Goal: Transaction & Acquisition: Purchase product/service

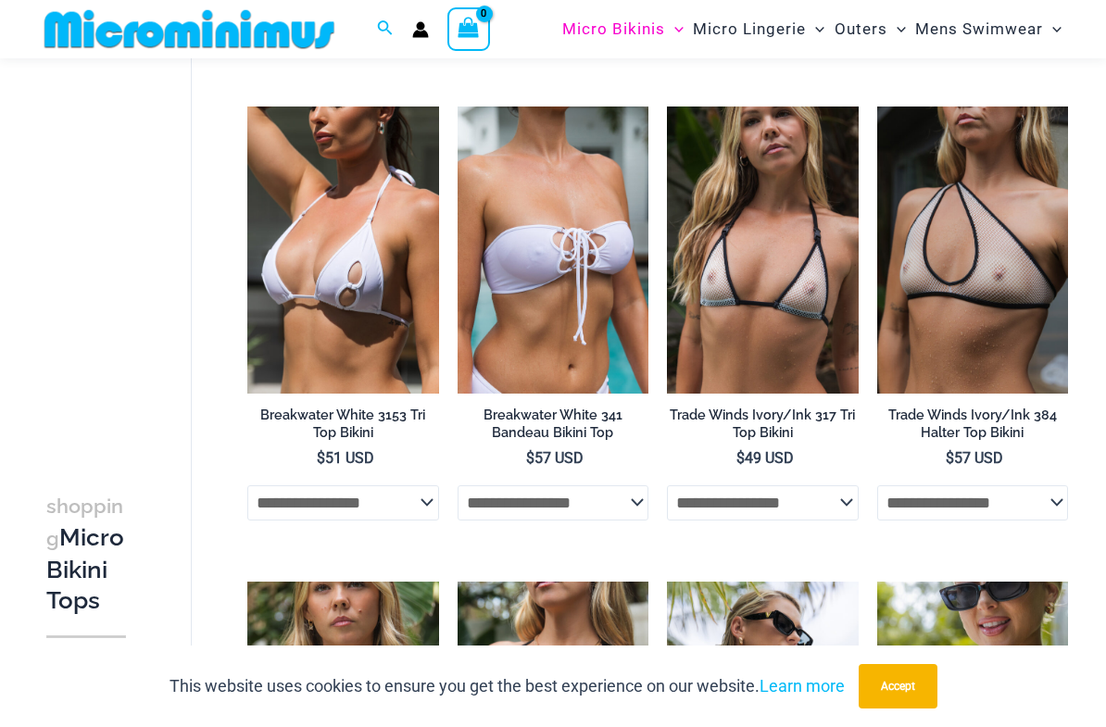
scroll to position [1623, 0]
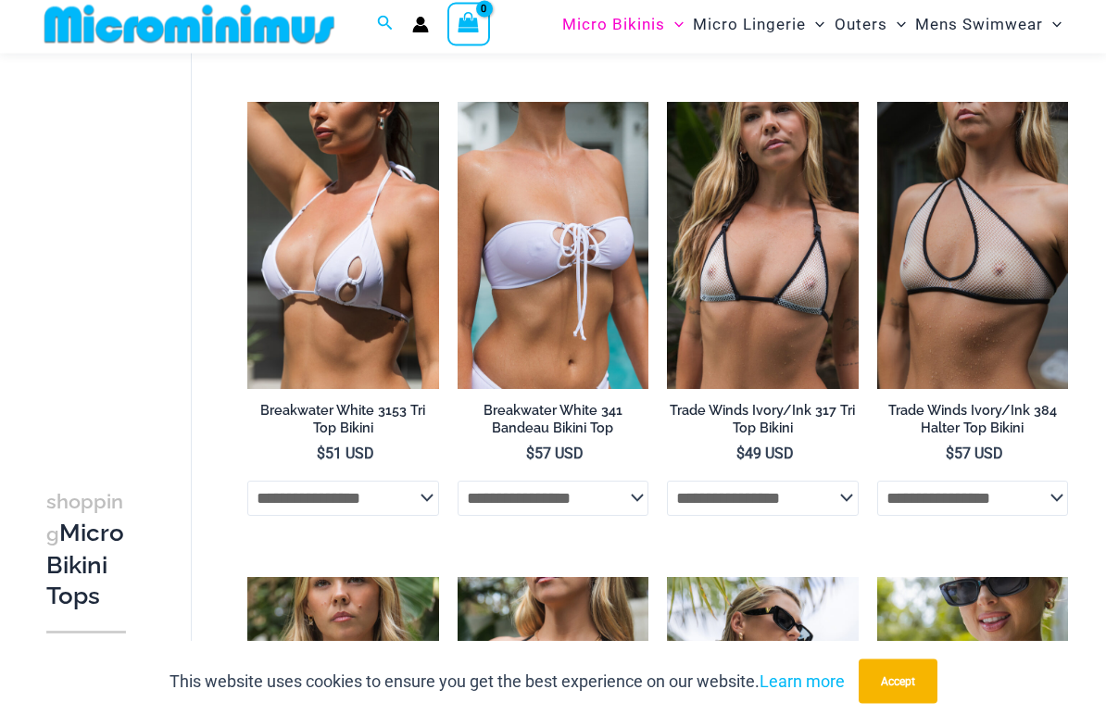
click at [596, 408] on h2 "Breakwater White 341 Bandeau Bikini Top" at bounding box center [553, 425] width 191 height 34
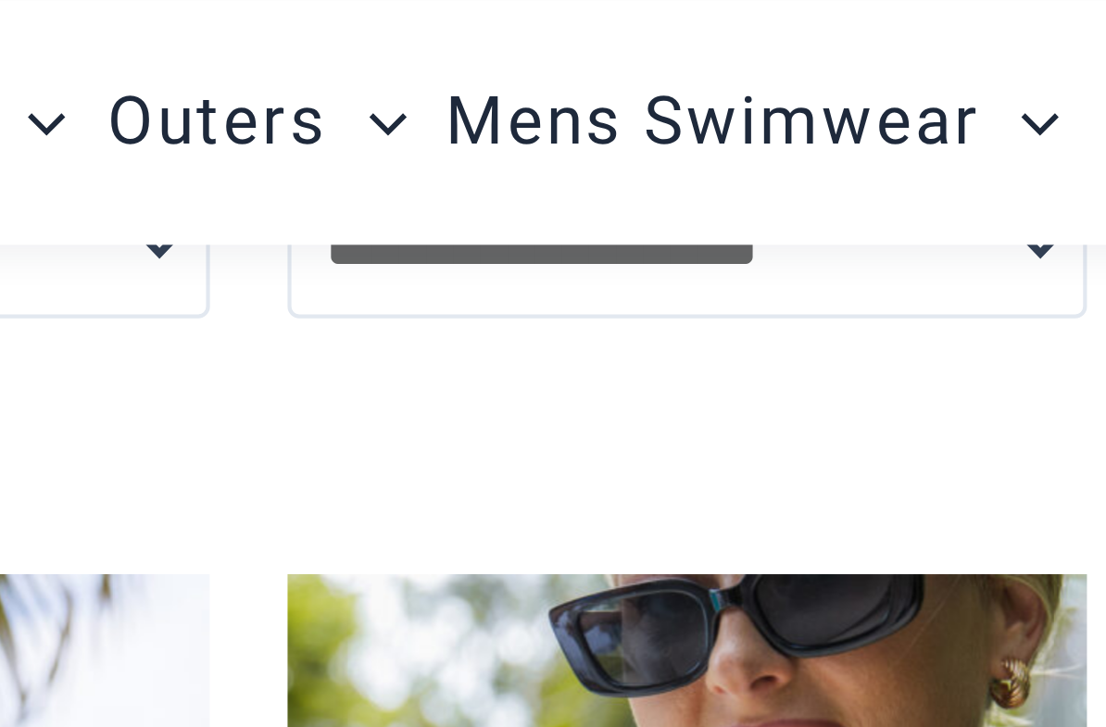
scroll to position [2060, 0]
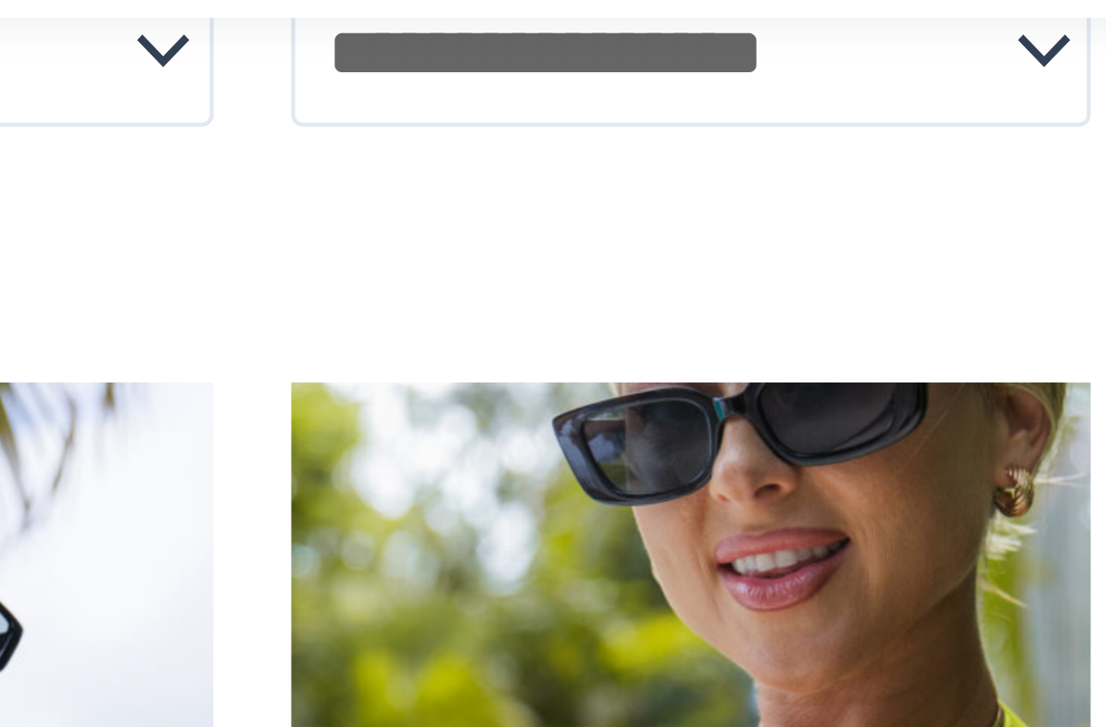
click at [667, 145] on img at bounding box center [667, 145] width 0 height 0
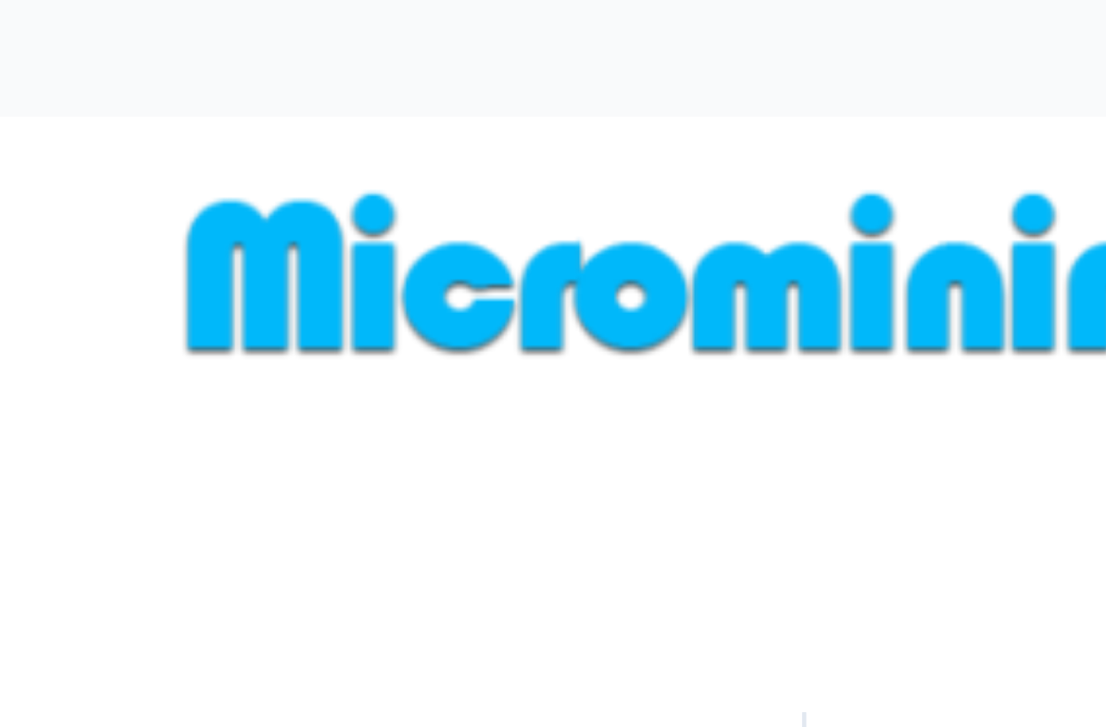
scroll to position [1707, 0]
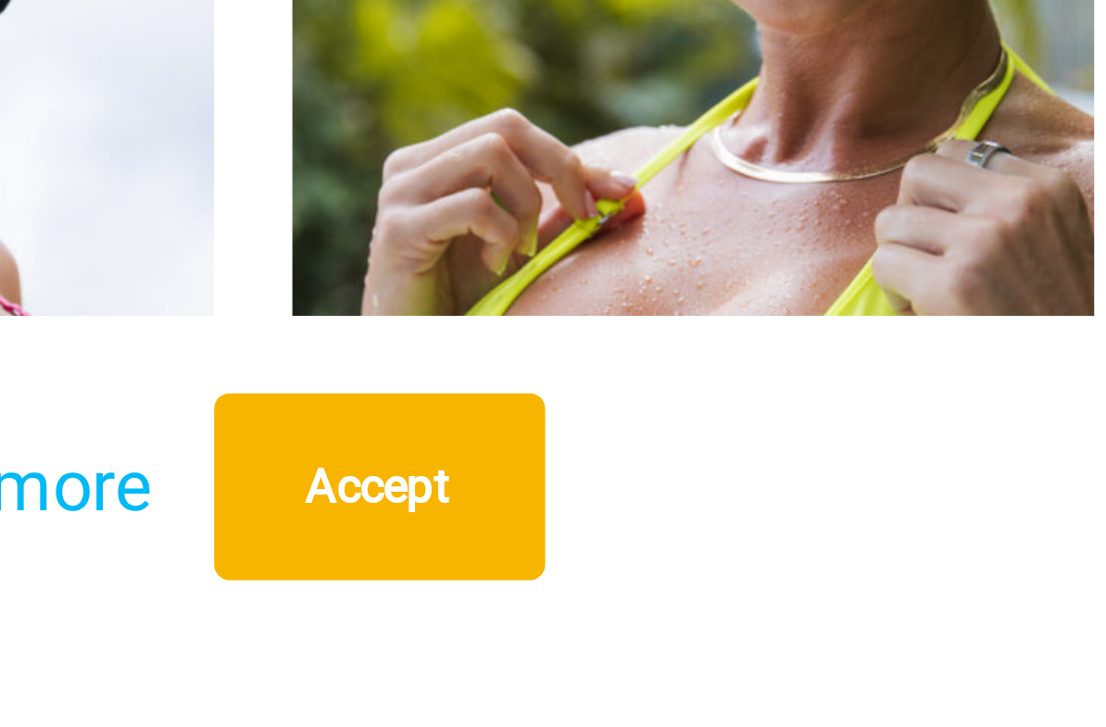
click at [877, 505] on img at bounding box center [877, 505] width 0 height 0
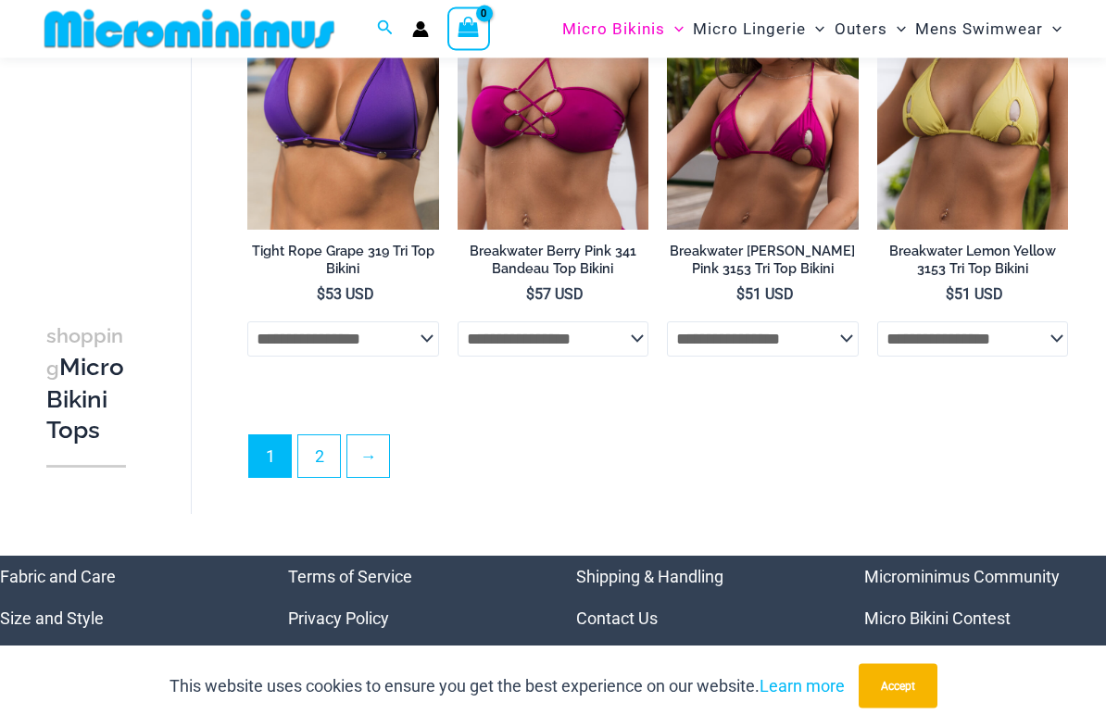
scroll to position [4167, 0]
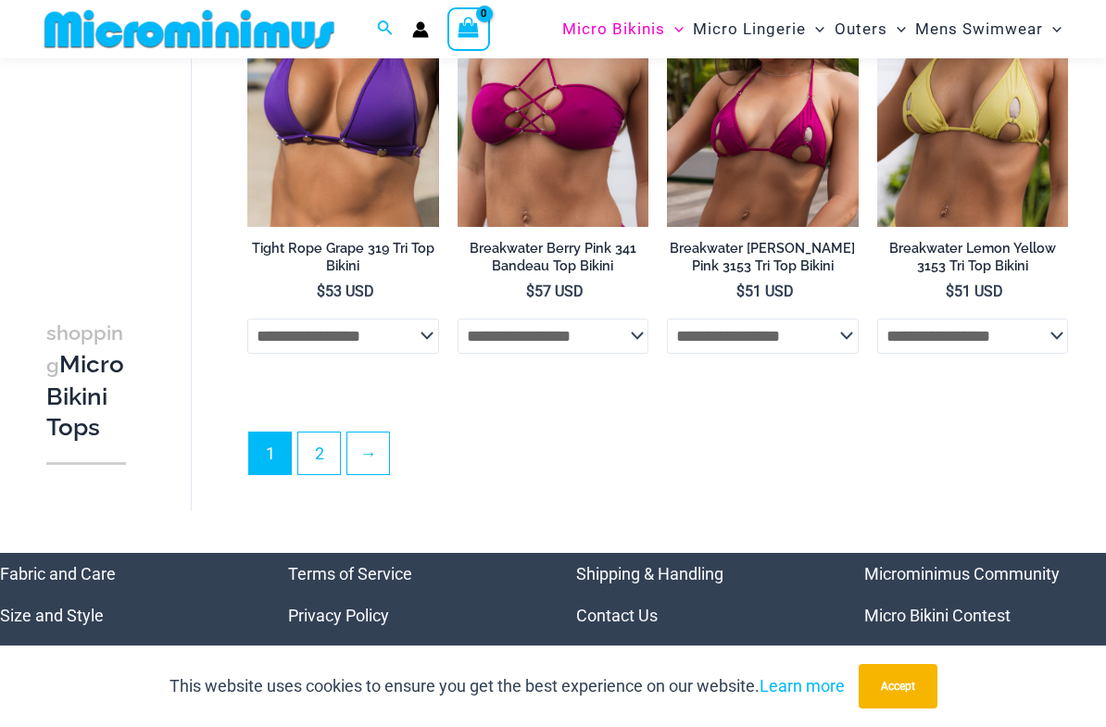
click at [329, 452] on link "2" at bounding box center [319, 454] width 42 height 42
click at [321, 433] on link "2" at bounding box center [319, 454] width 42 height 42
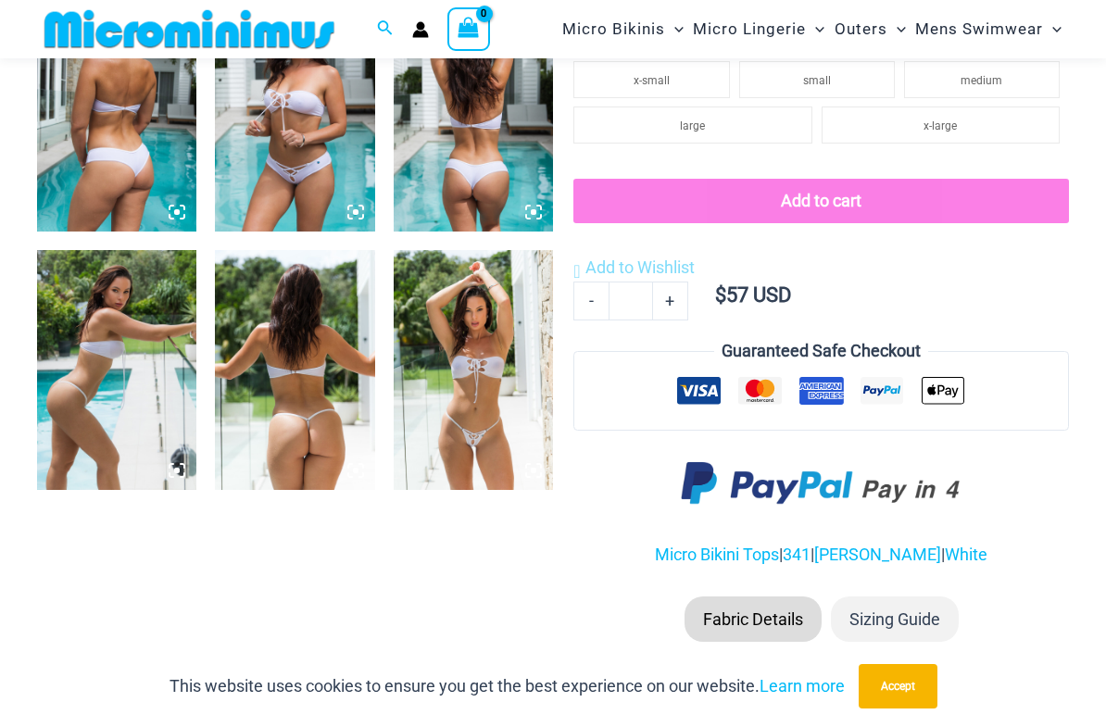
scroll to position [912, 0]
click at [518, 419] on img at bounding box center [473, 370] width 159 height 239
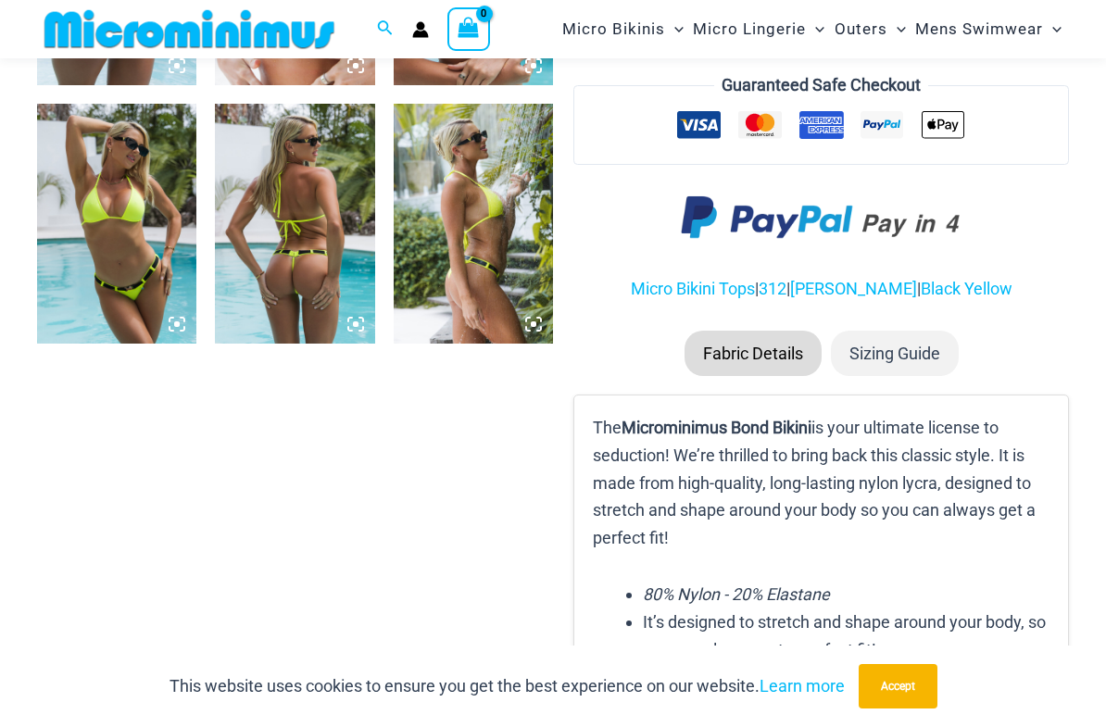
scroll to position [1059, 0]
click at [440, 254] on img at bounding box center [473, 224] width 159 height 239
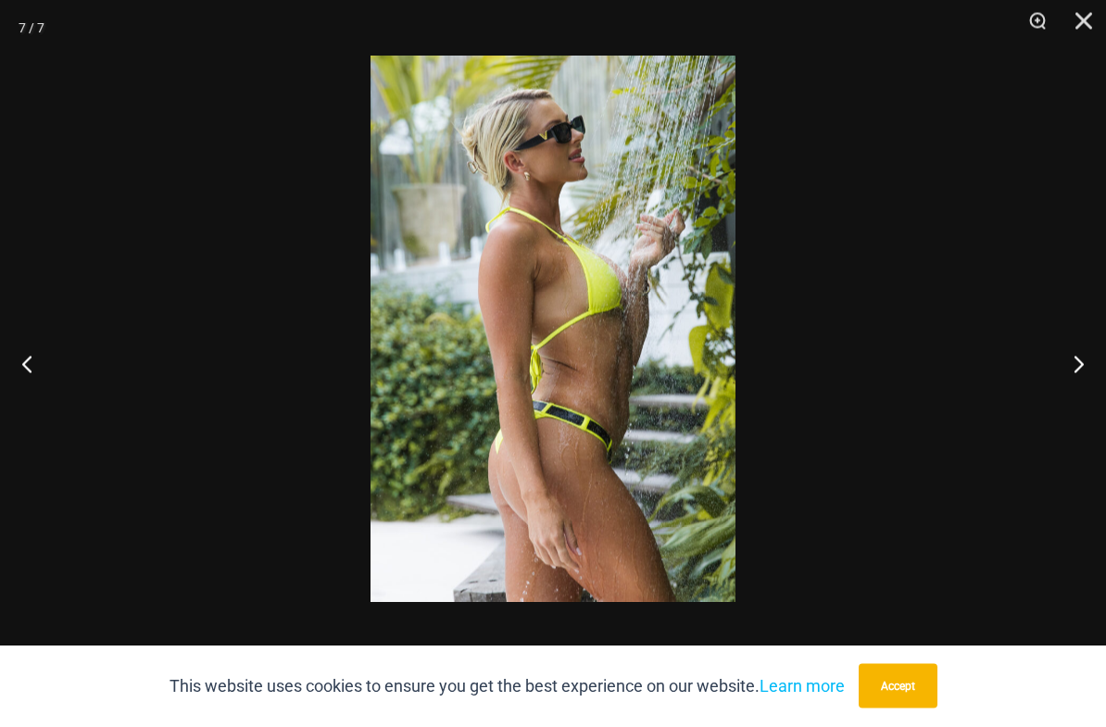
click at [22, 374] on button "Previous" at bounding box center [34, 364] width 69 height 93
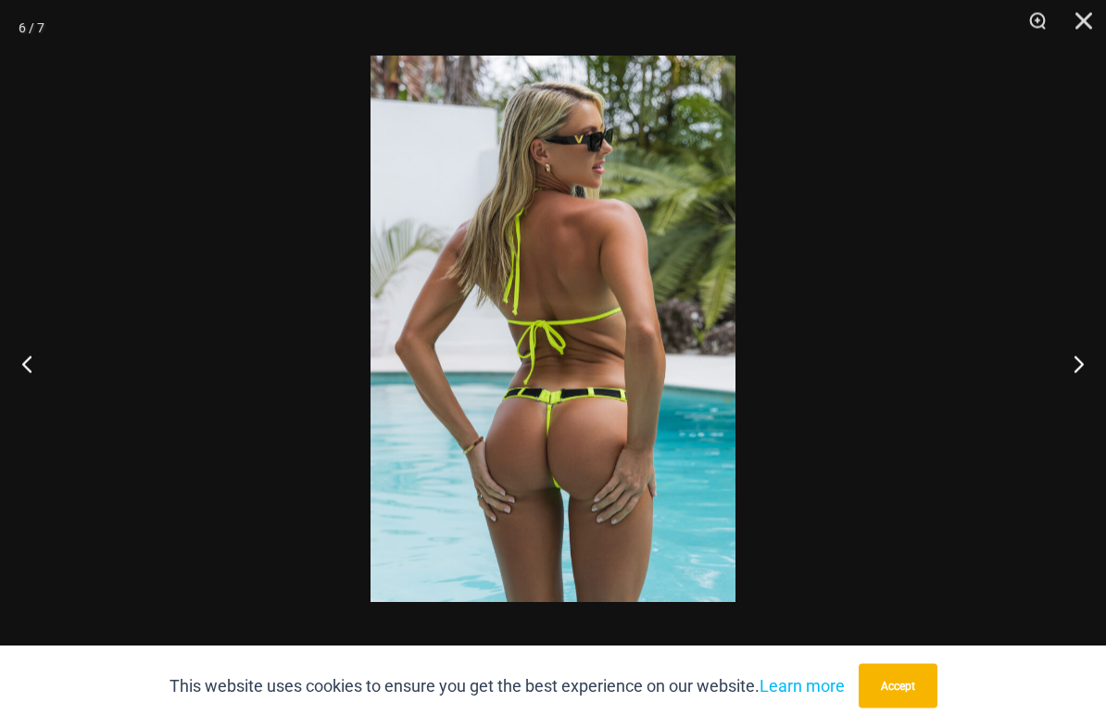
click at [25, 371] on button "Previous" at bounding box center [34, 364] width 69 height 93
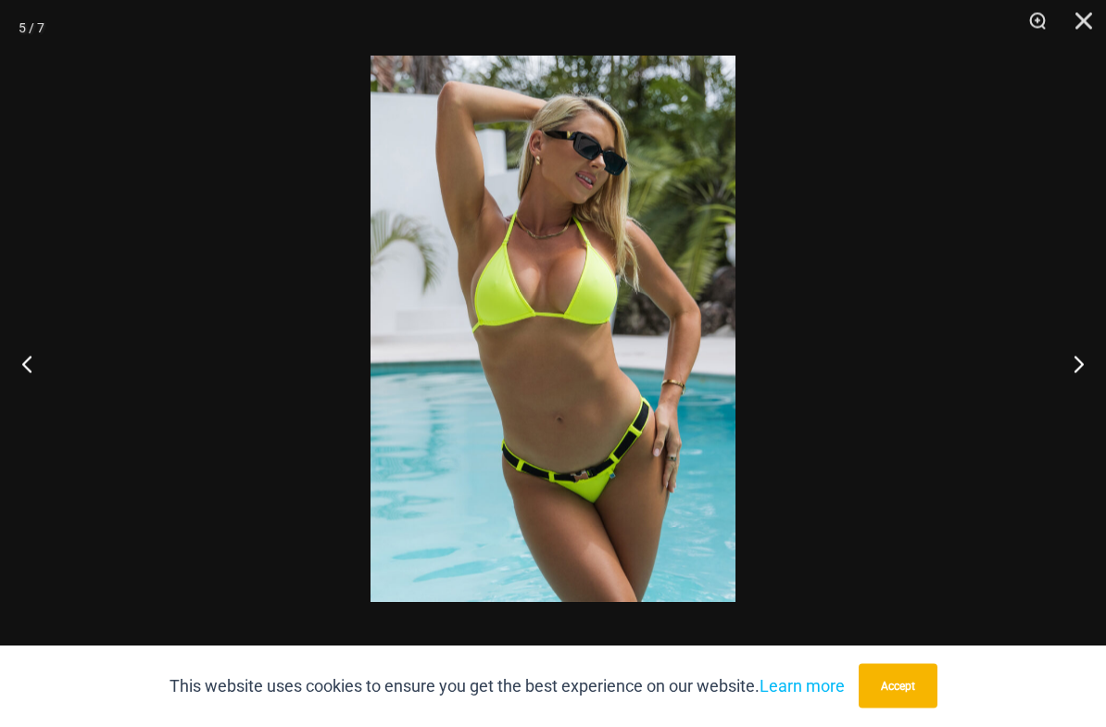
click at [46, 386] on button "Previous" at bounding box center [34, 364] width 69 height 93
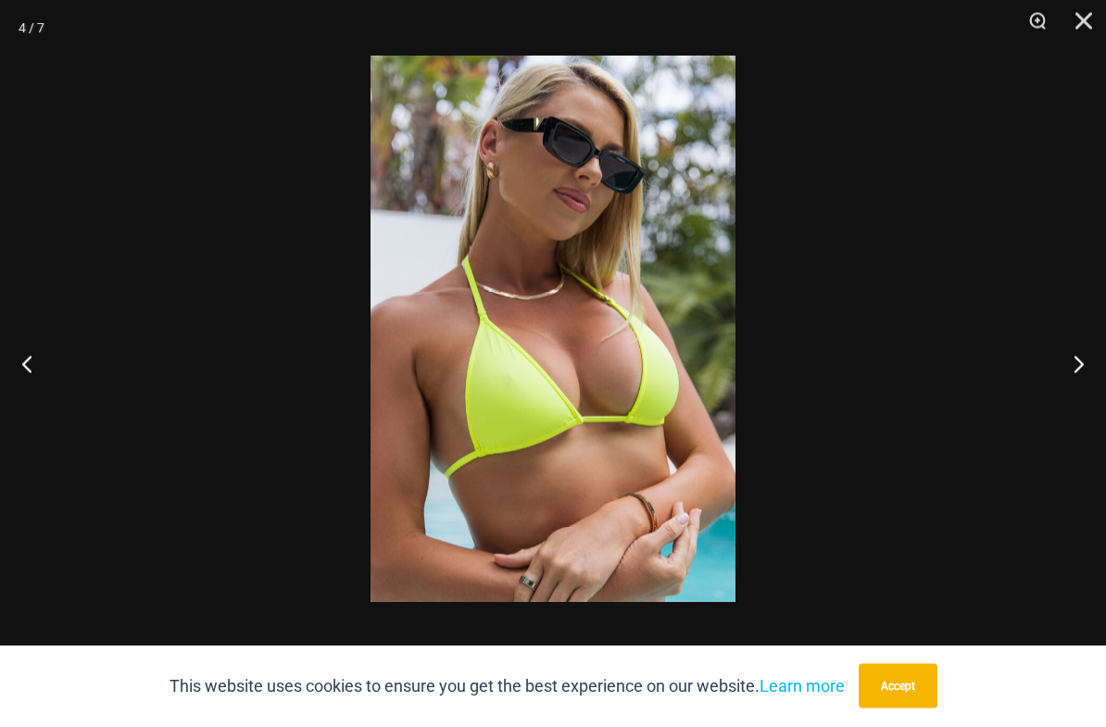
click at [32, 369] on button "Previous" at bounding box center [34, 364] width 69 height 93
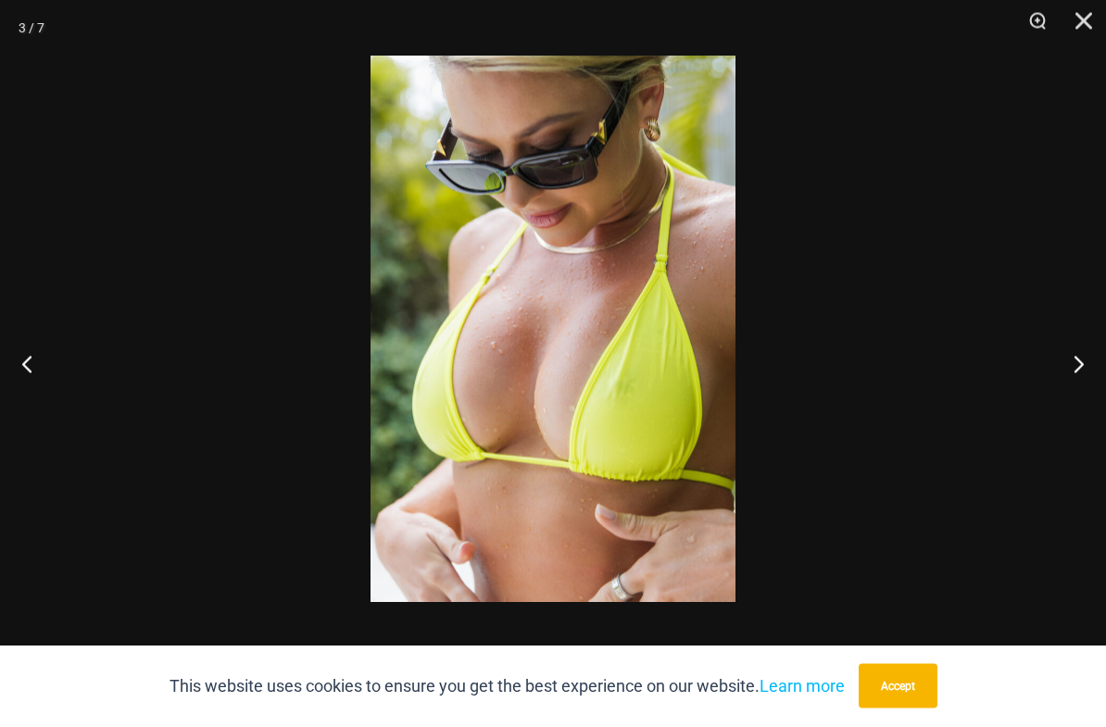
click at [10, 383] on button "Previous" at bounding box center [34, 364] width 69 height 93
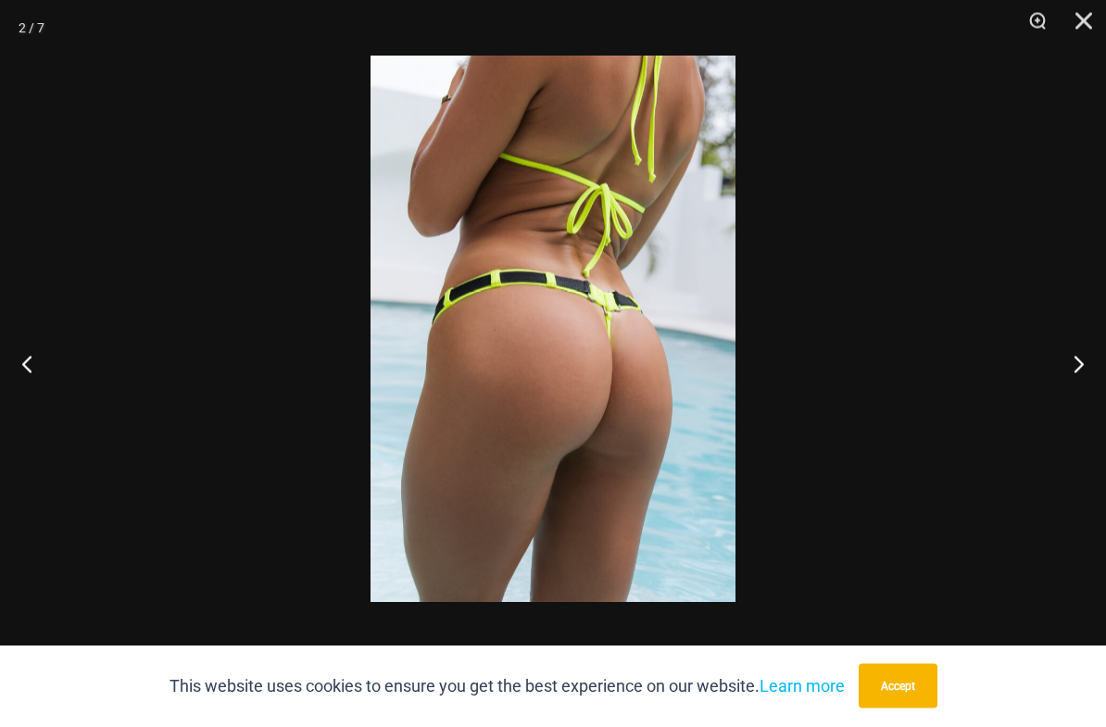
click at [26, 376] on button "Previous" at bounding box center [34, 364] width 69 height 93
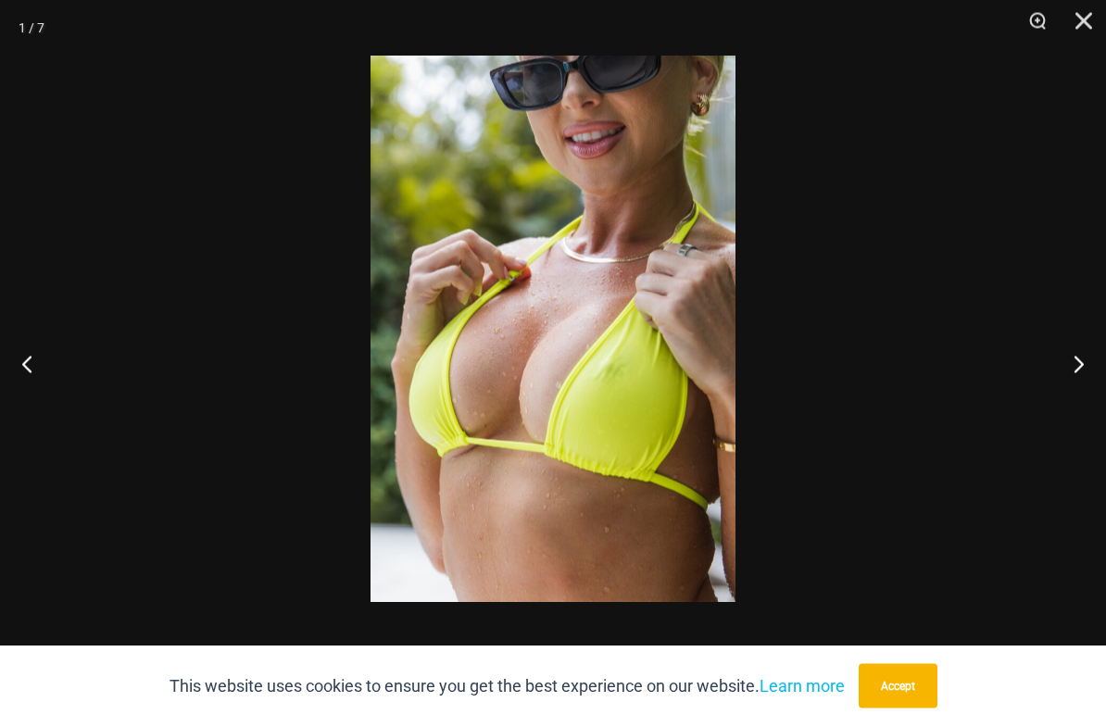
click at [1080, 29] on button "Close" at bounding box center [1077, 28] width 46 height 56
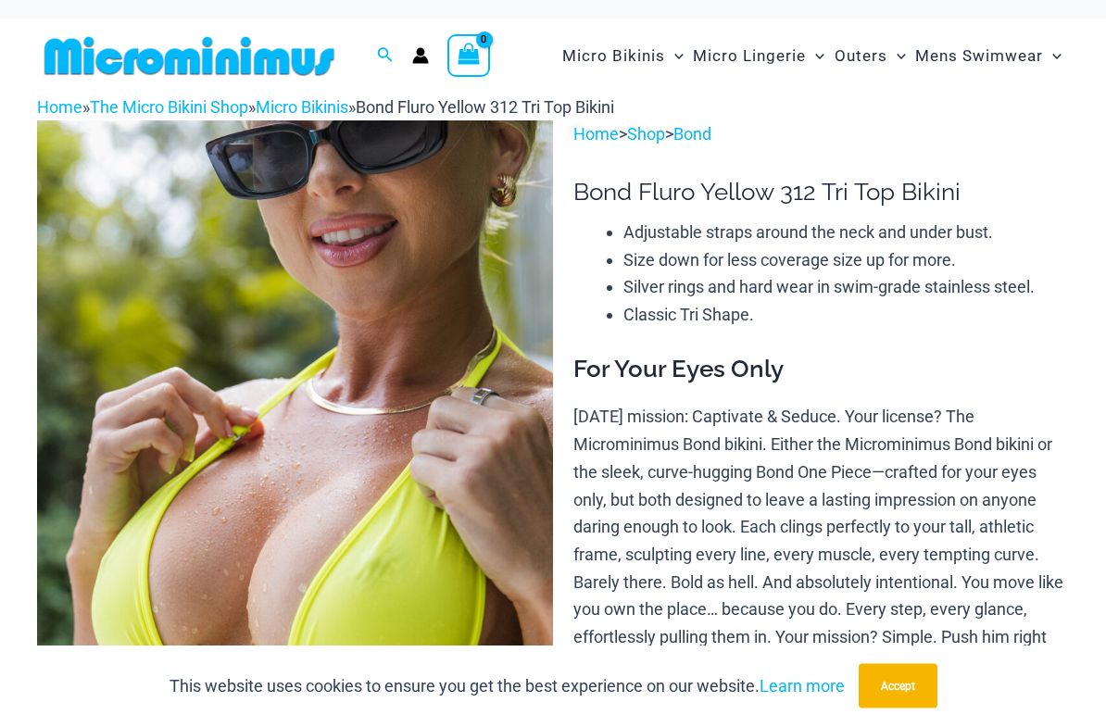
scroll to position [0, 0]
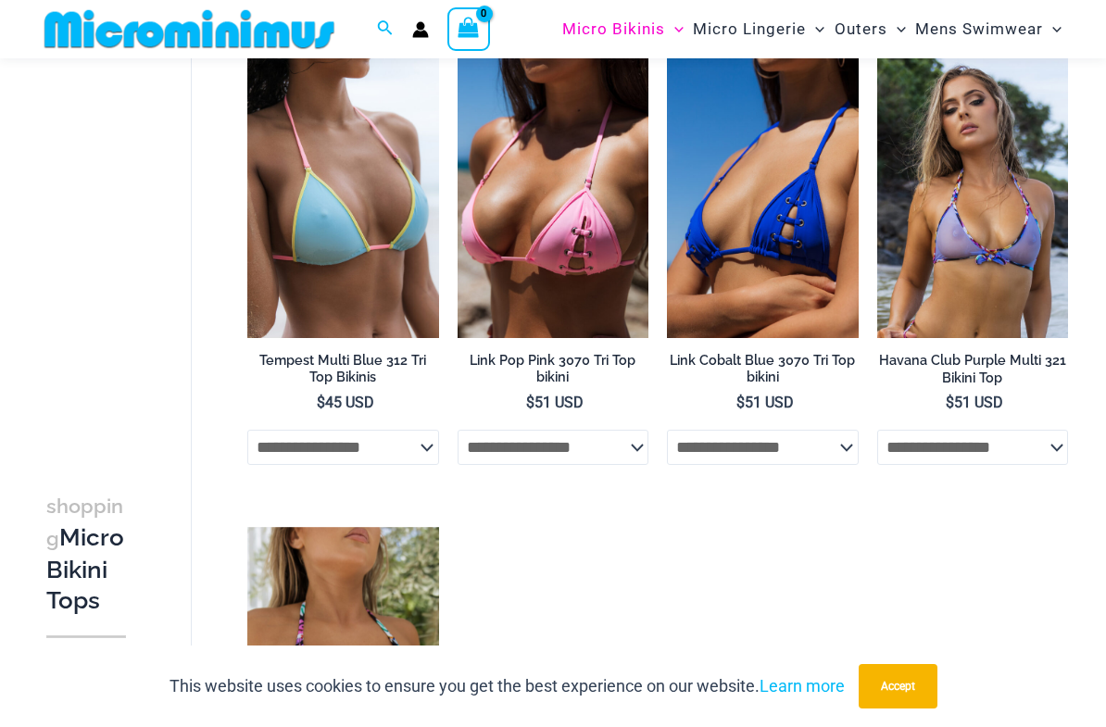
scroll to position [2055, 0]
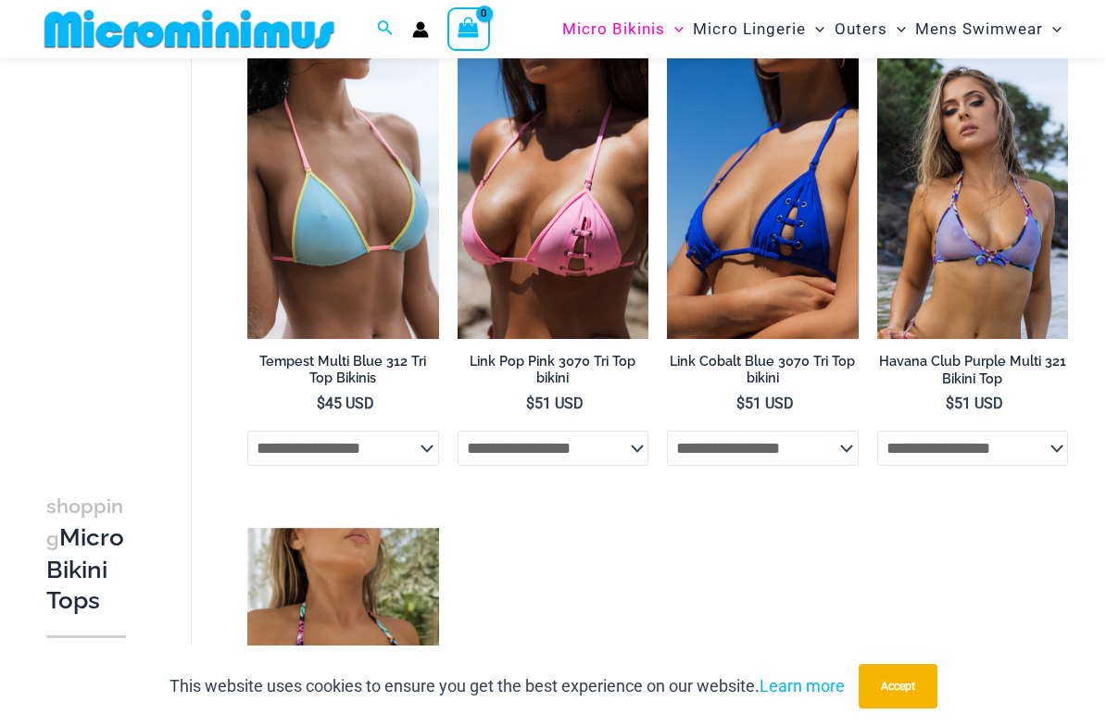
click at [247, 53] on img at bounding box center [247, 53] width 0 height 0
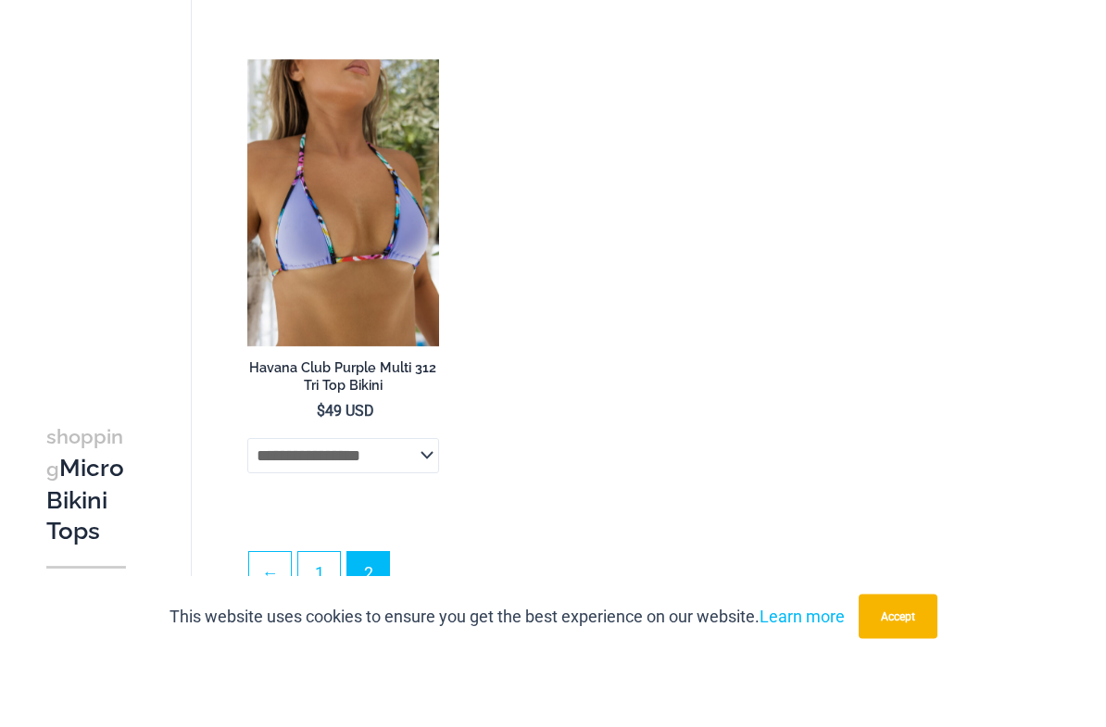
scroll to position [2482, 0]
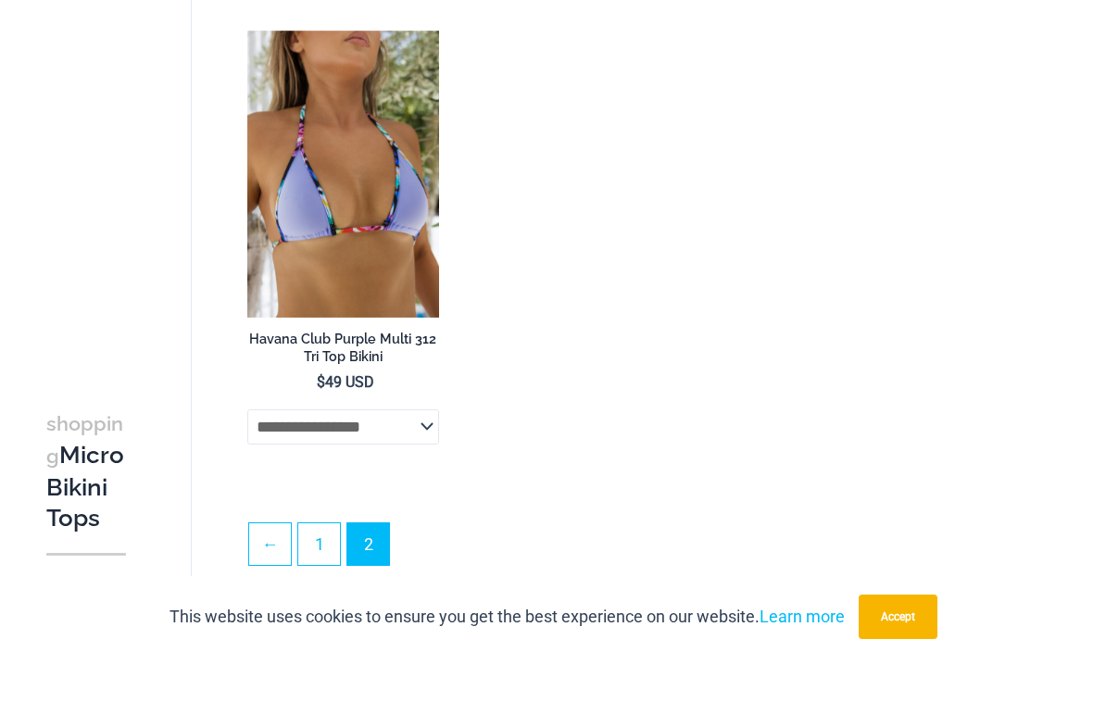
click at [247, 100] on img at bounding box center [247, 100] width 0 height 0
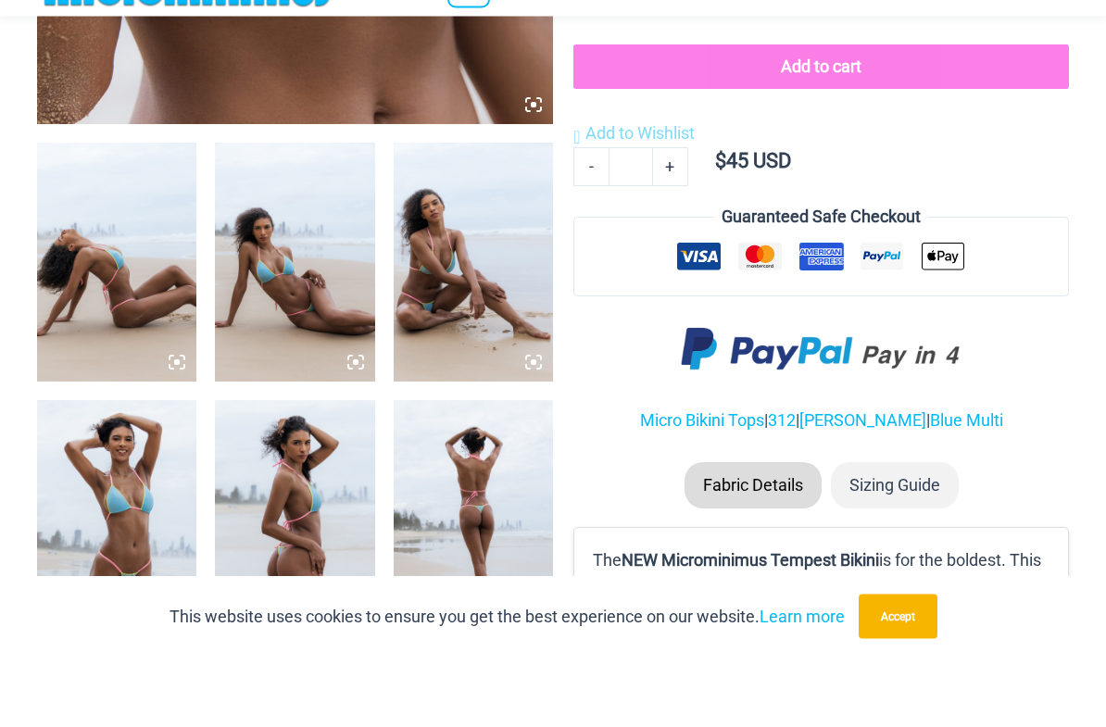
scroll to position [694, 0]
click at [64, 332] on img at bounding box center [116, 331] width 159 height 239
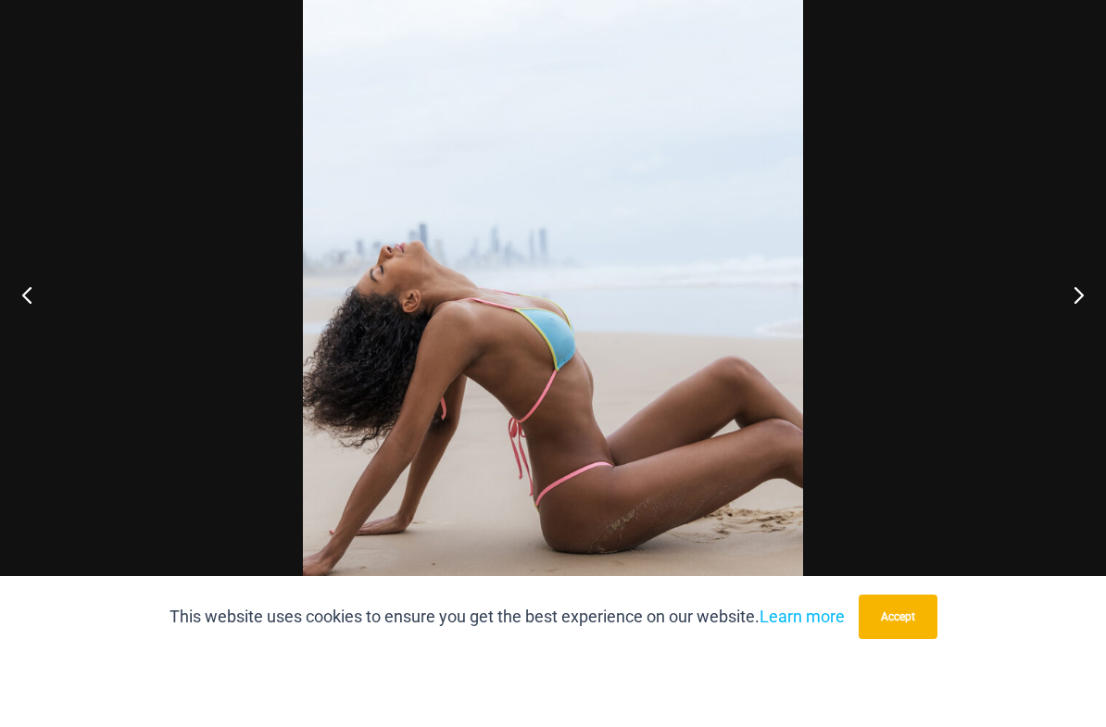
click at [1070, 318] on button "Next" at bounding box center [1071, 364] width 69 height 93
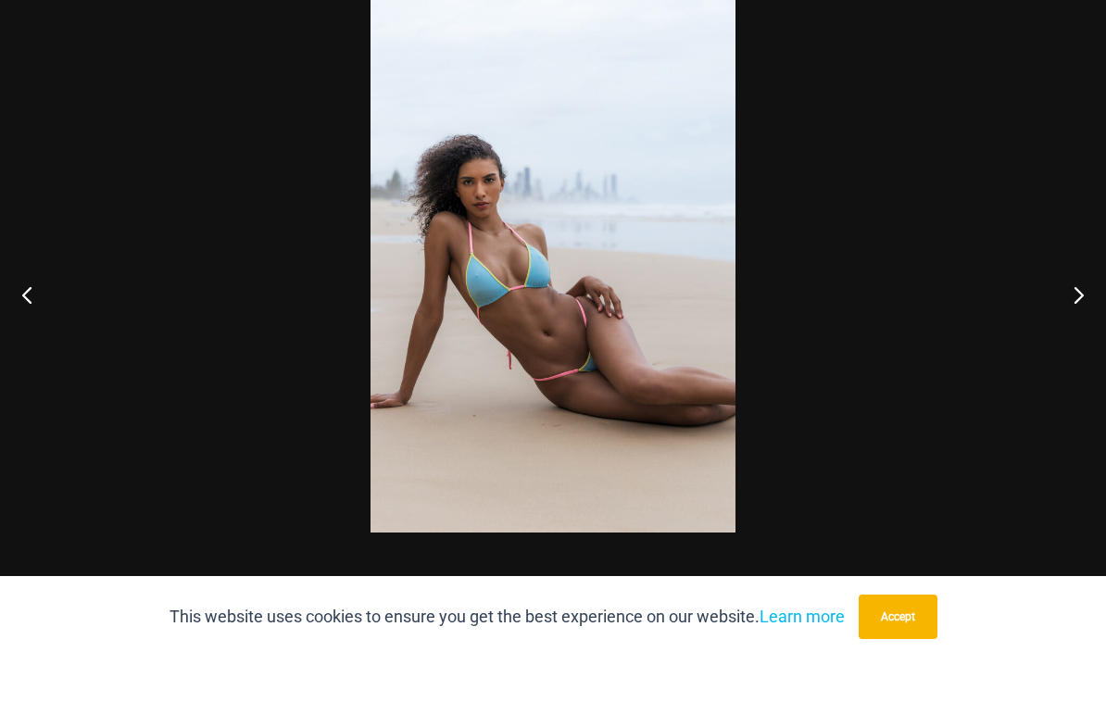
click at [1068, 318] on button "Next" at bounding box center [1071, 364] width 69 height 93
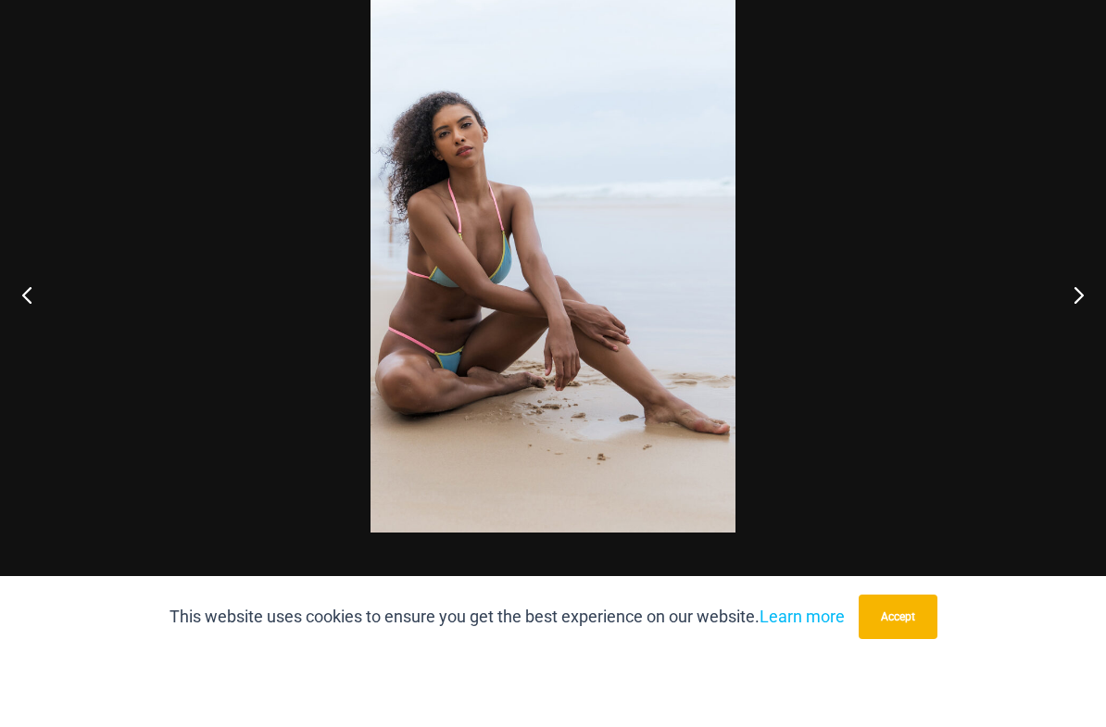
click at [1076, 318] on button "Next" at bounding box center [1071, 364] width 69 height 93
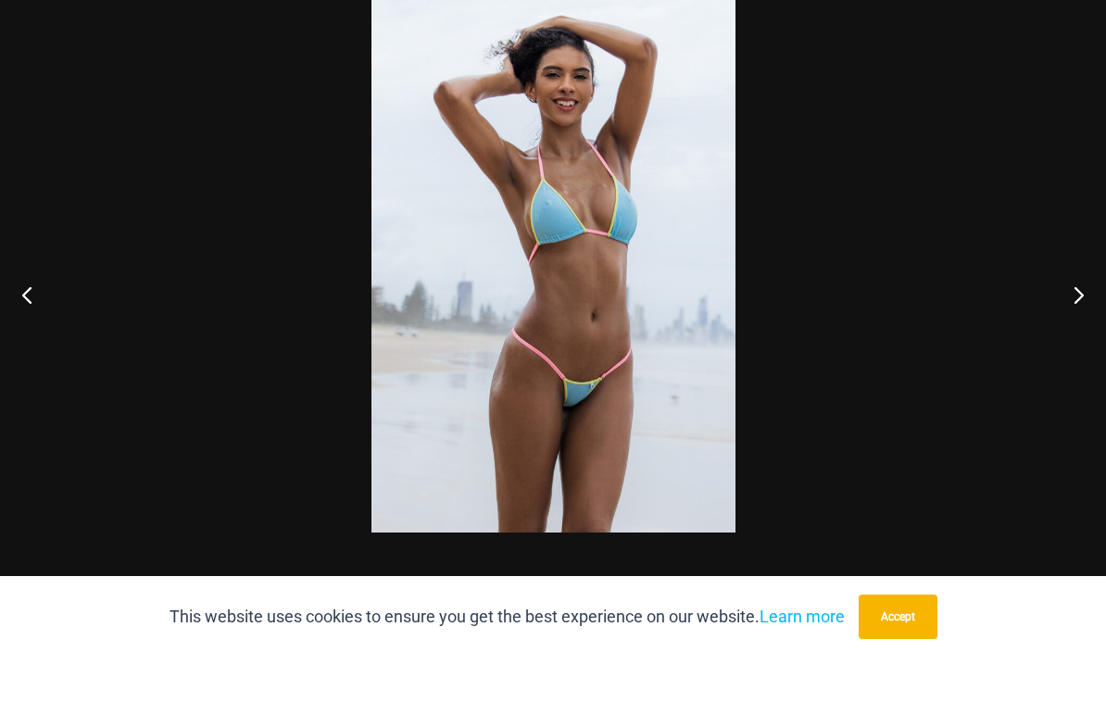
click at [1081, 318] on button "Next" at bounding box center [1071, 364] width 69 height 93
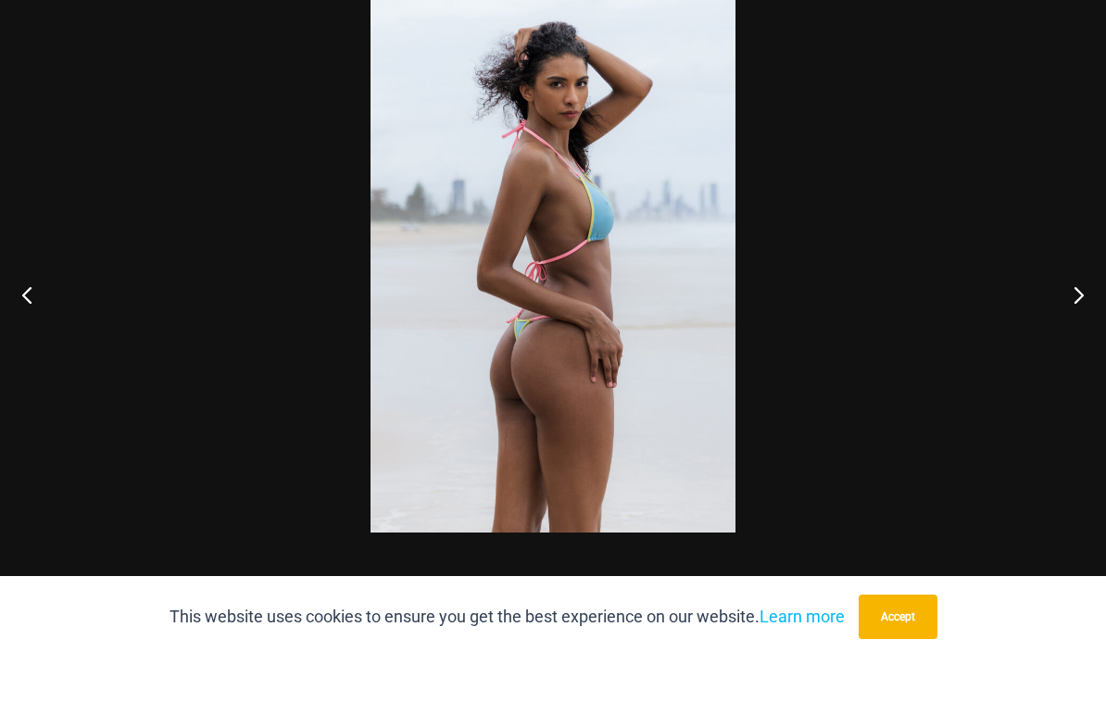
click at [1072, 318] on button "Next" at bounding box center [1071, 364] width 69 height 93
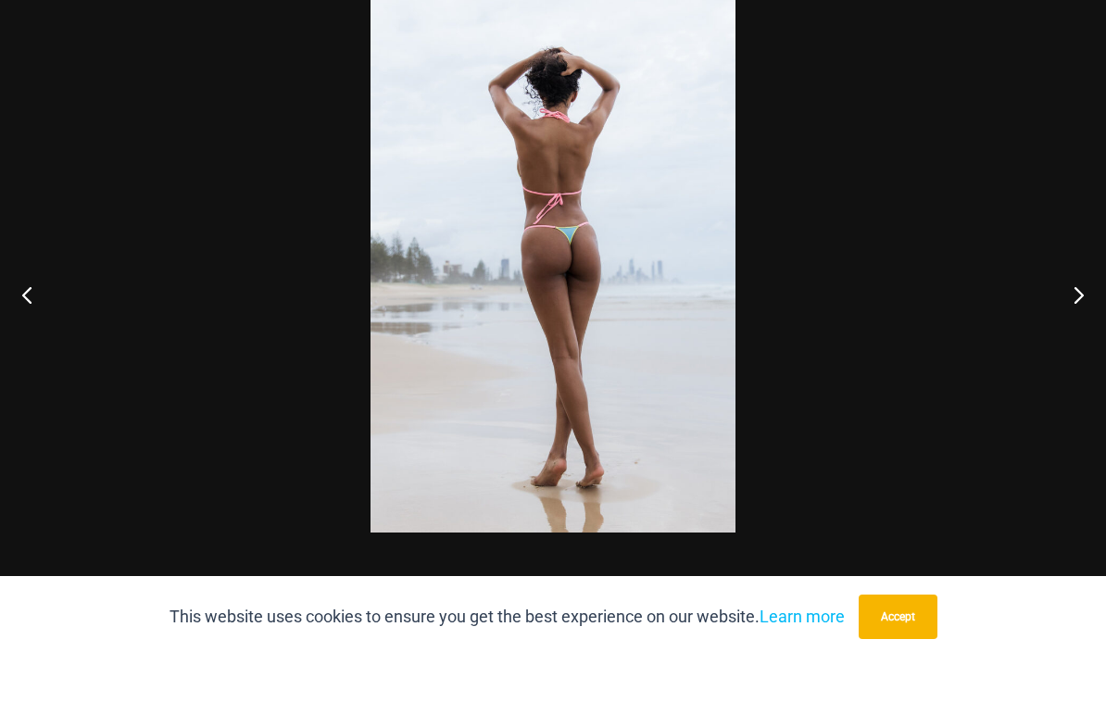
click at [1068, 318] on button "Next" at bounding box center [1071, 364] width 69 height 93
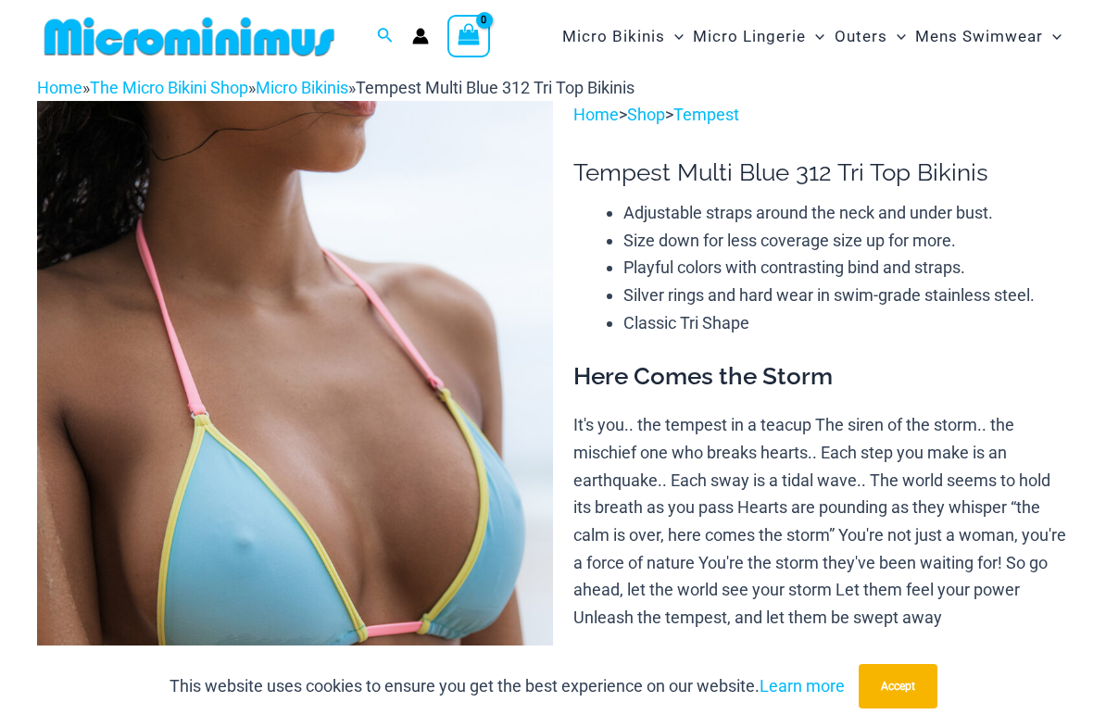
scroll to position [0, 0]
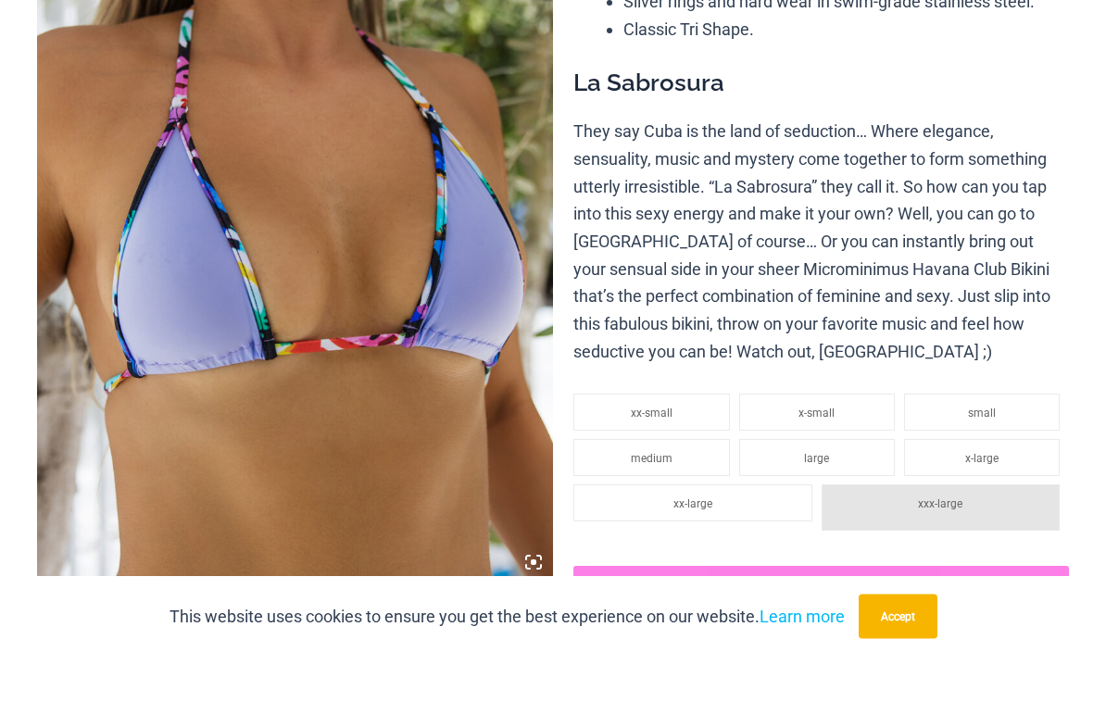
scroll to position [238, 0]
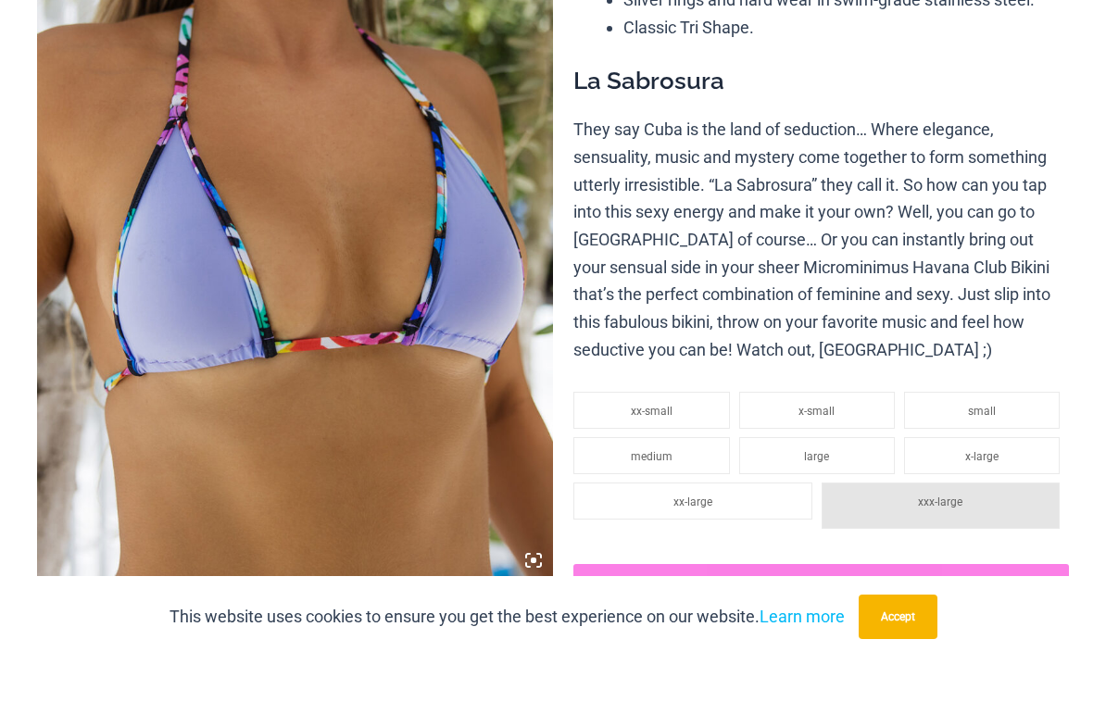
click at [778, 552] on li "xx-large" at bounding box center [692, 570] width 238 height 37
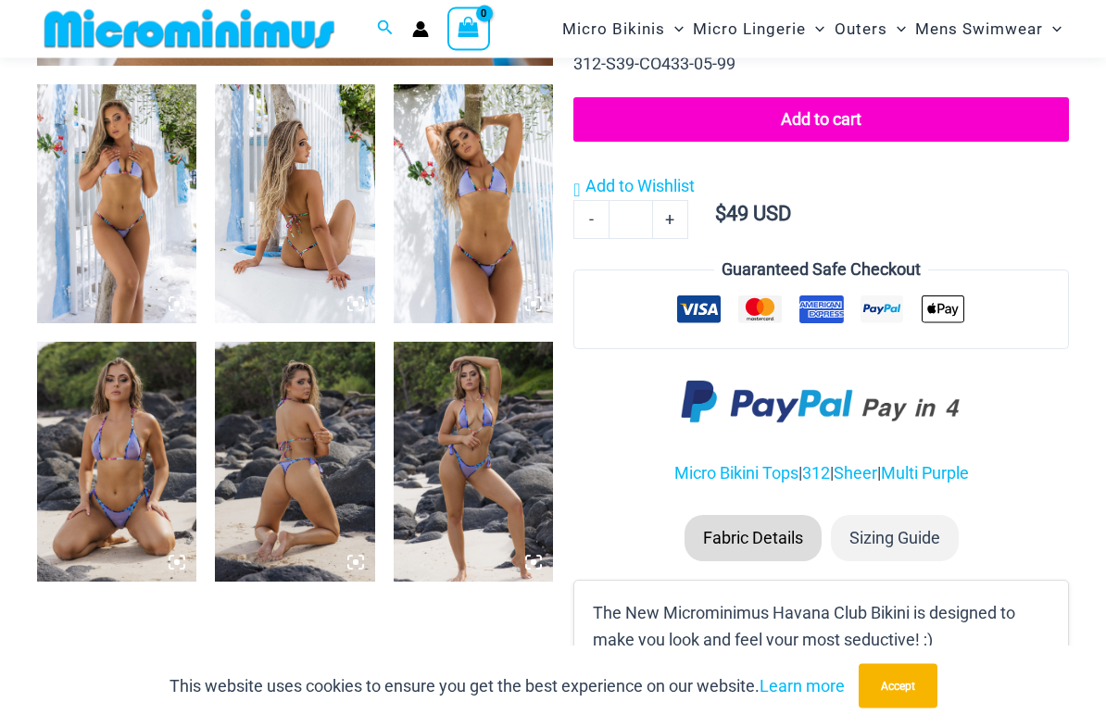
scroll to position [822, 0]
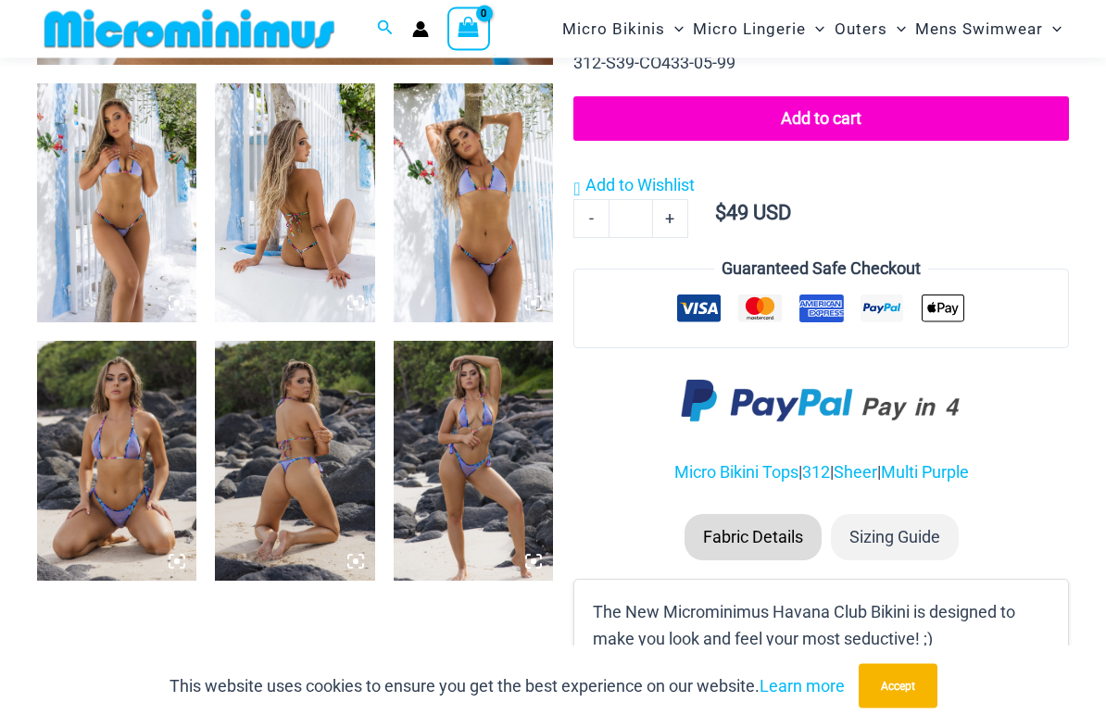
click at [88, 264] on img at bounding box center [116, 203] width 159 height 239
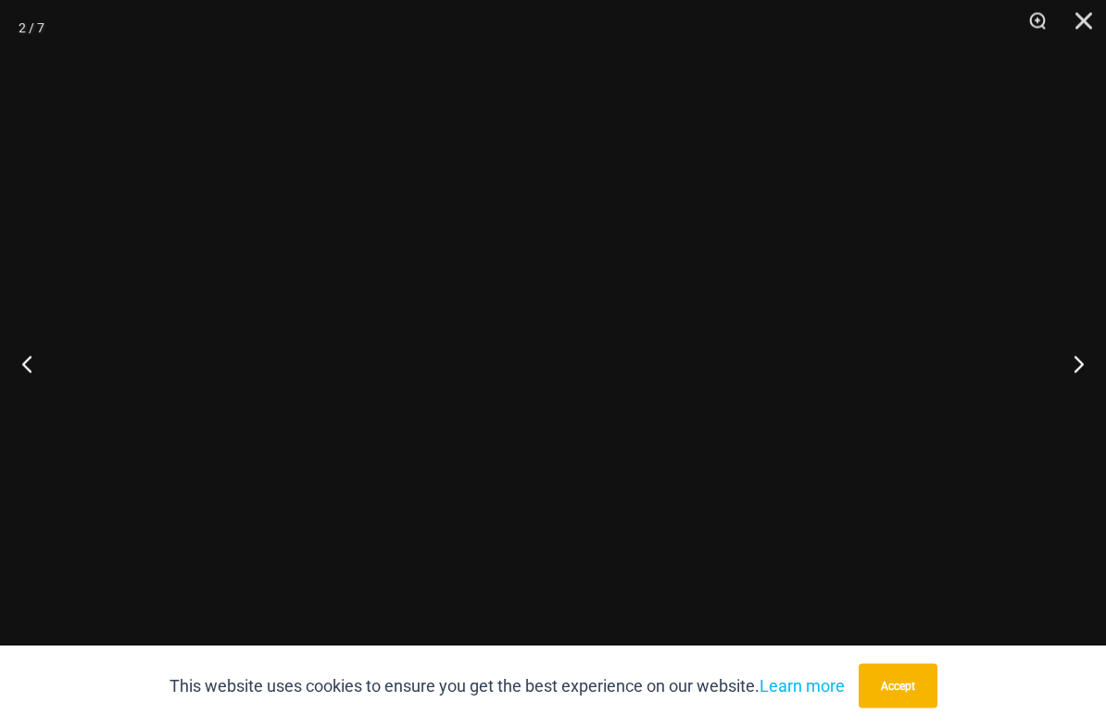
scroll to position [823, 0]
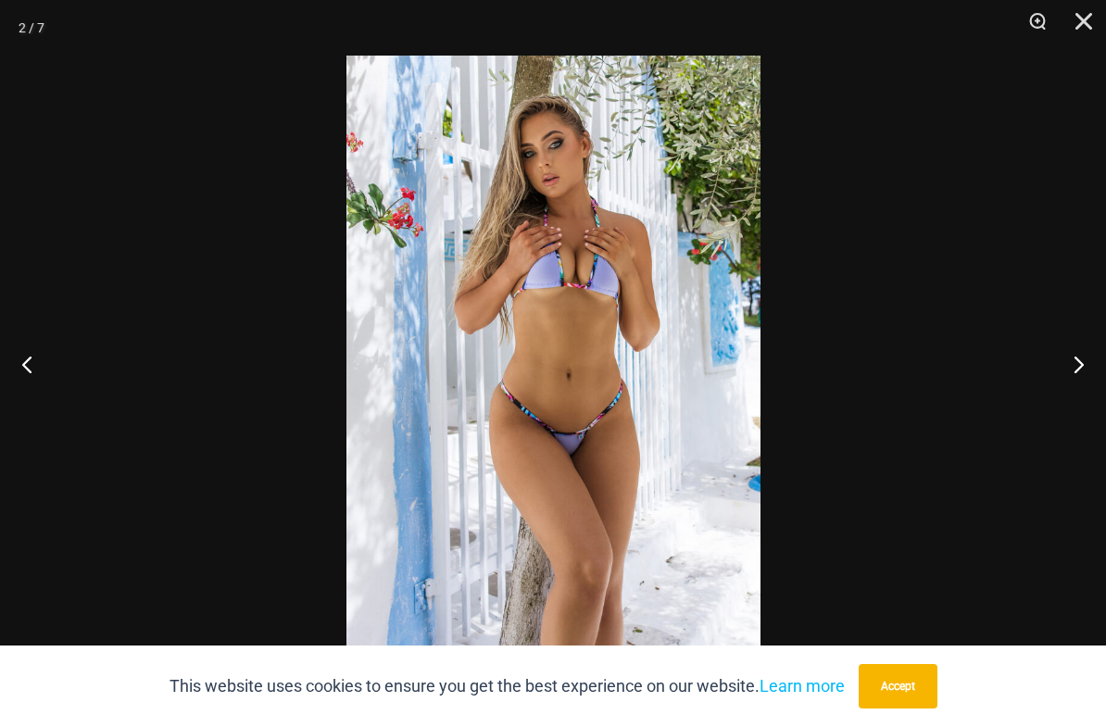
click at [1082, 370] on button "Next" at bounding box center [1071, 364] width 69 height 93
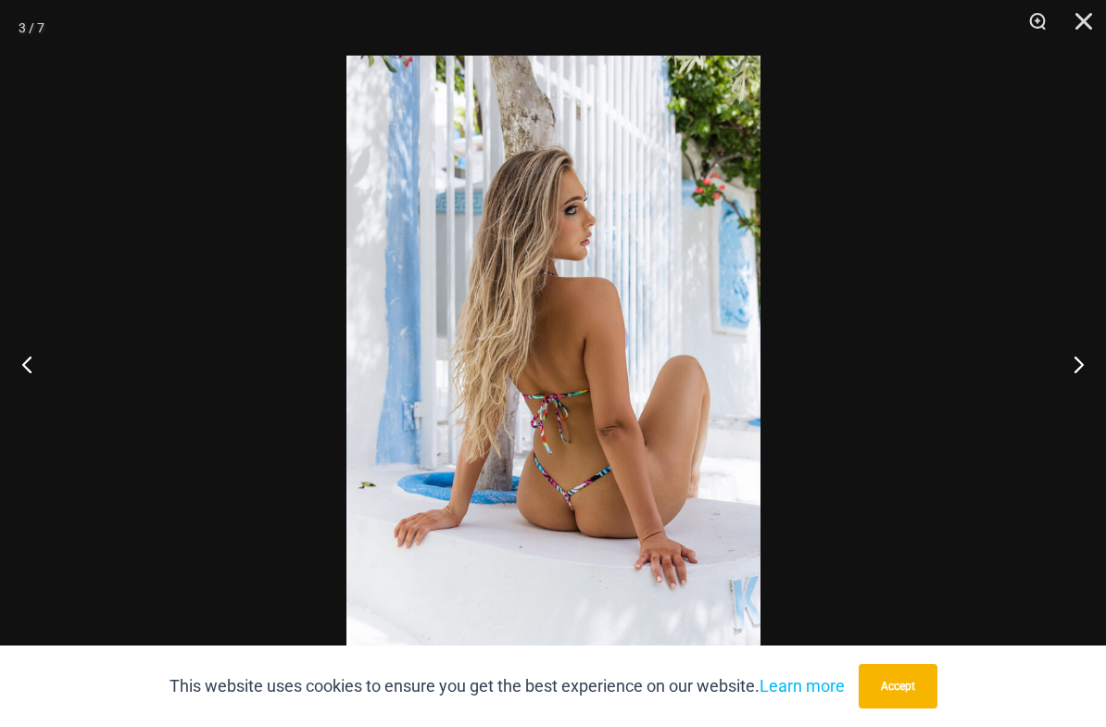
click at [1078, 374] on button "Next" at bounding box center [1071, 364] width 69 height 93
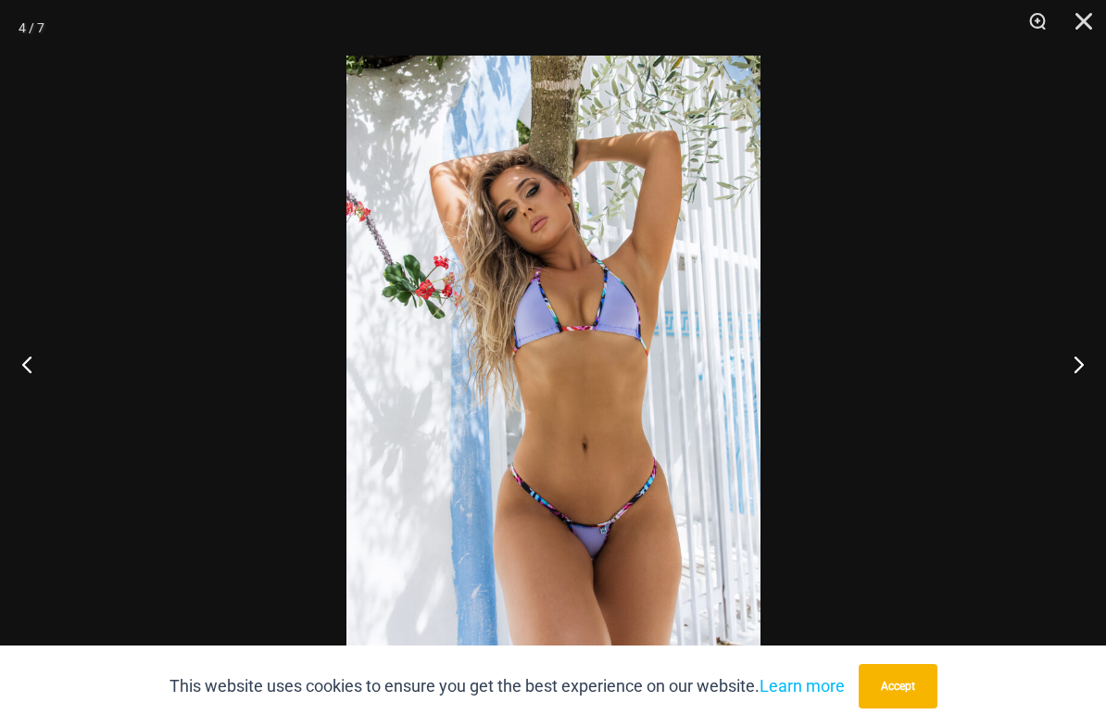
click at [1077, 379] on button "Next" at bounding box center [1071, 364] width 69 height 93
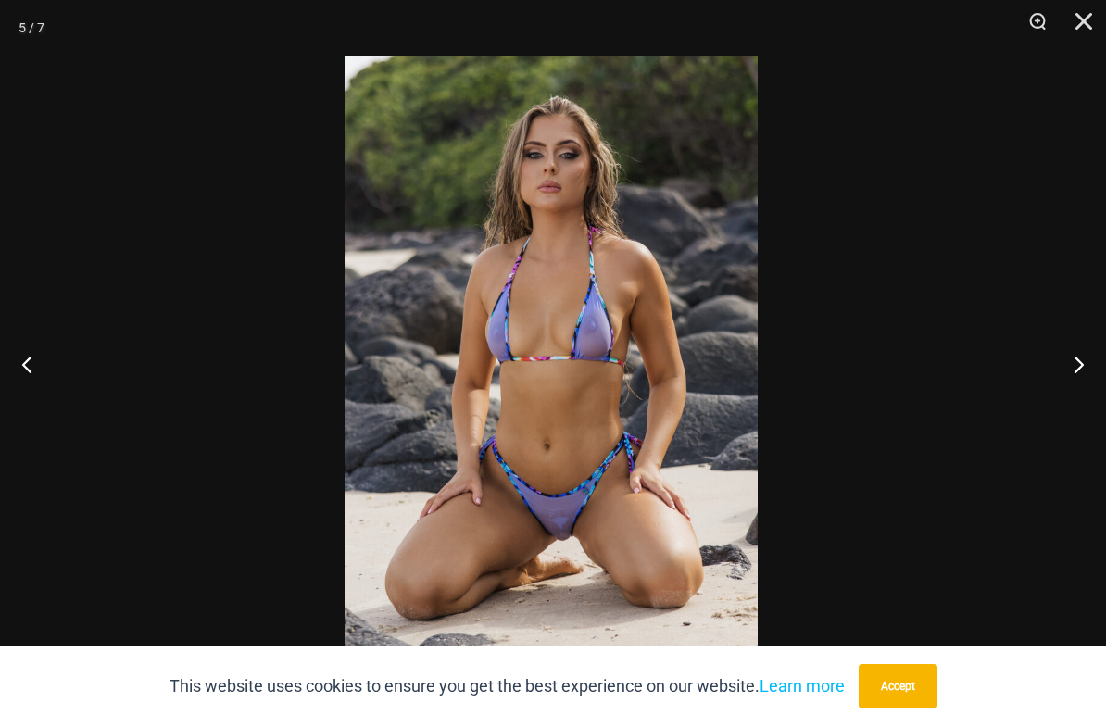
click at [1084, 351] on button "Next" at bounding box center [1071, 364] width 69 height 93
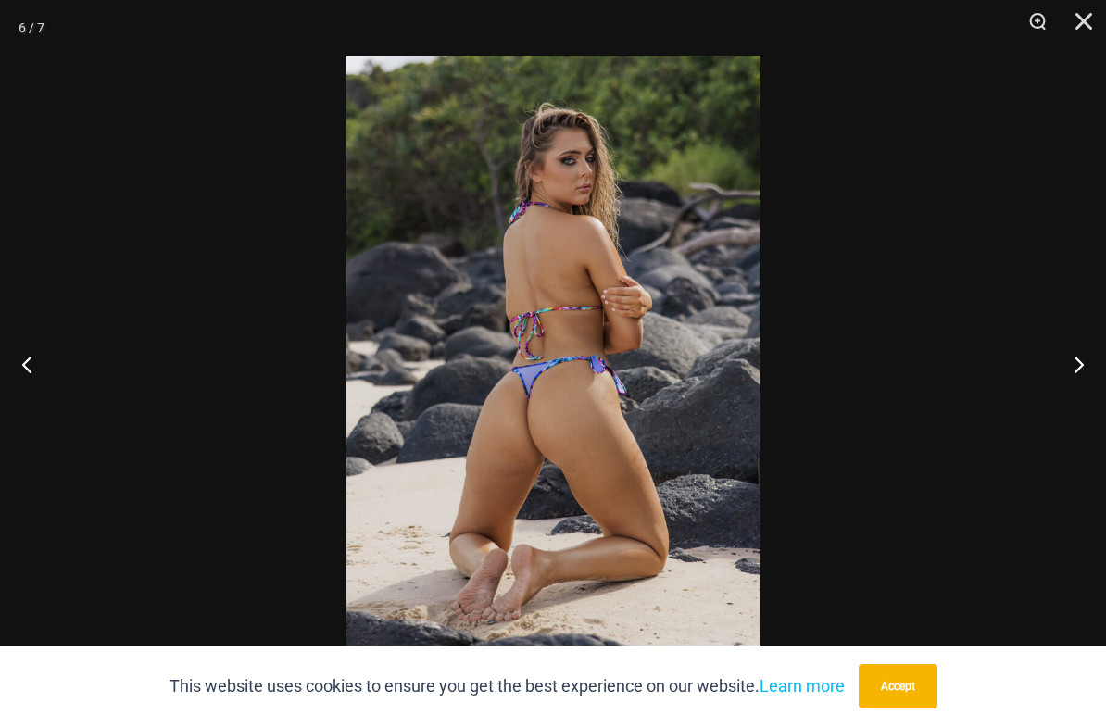
click at [1068, 356] on button "Next" at bounding box center [1071, 364] width 69 height 93
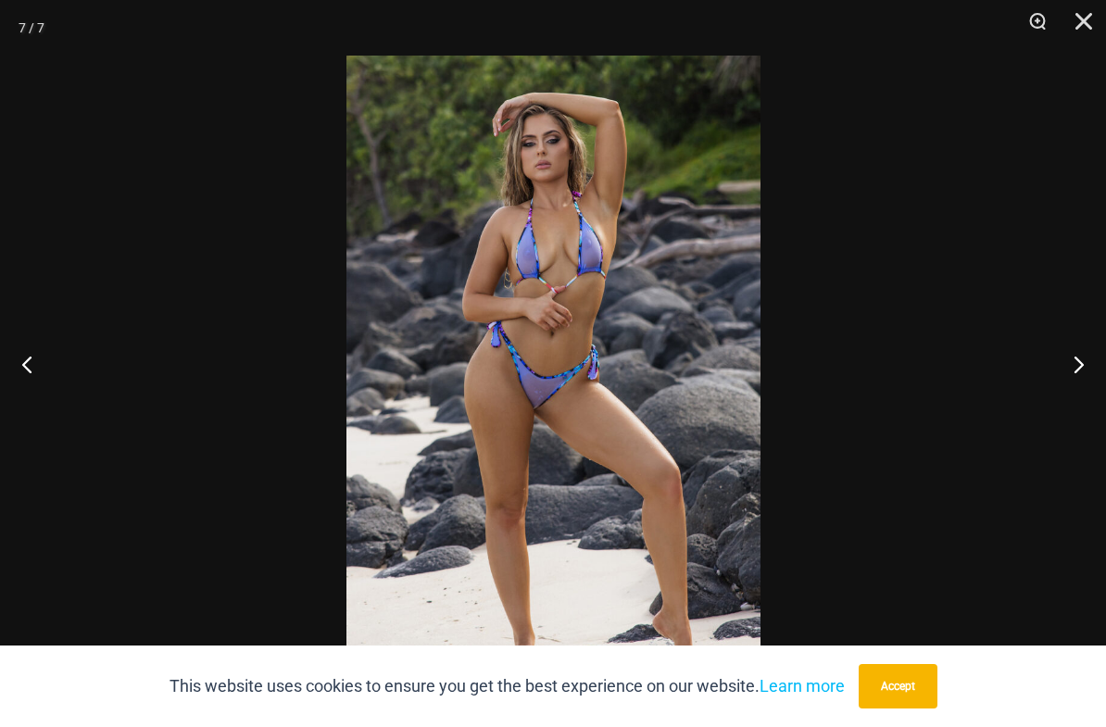
click at [1066, 357] on button "Next" at bounding box center [1071, 364] width 69 height 93
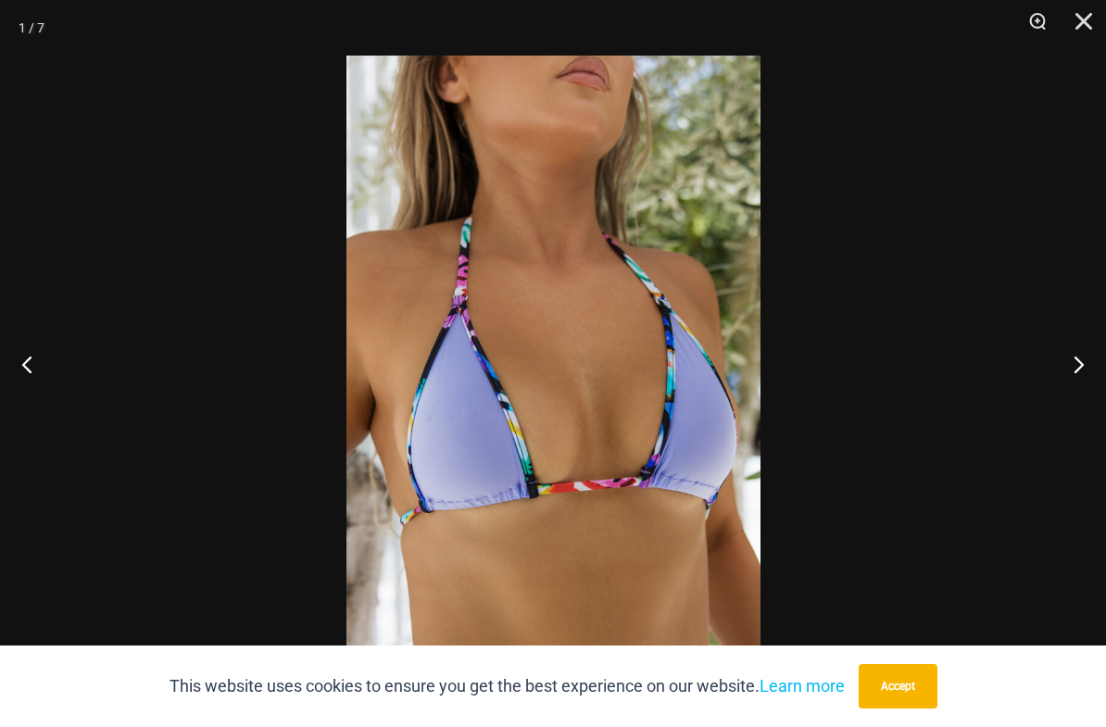
click at [1065, 364] on button "Next" at bounding box center [1071, 364] width 69 height 93
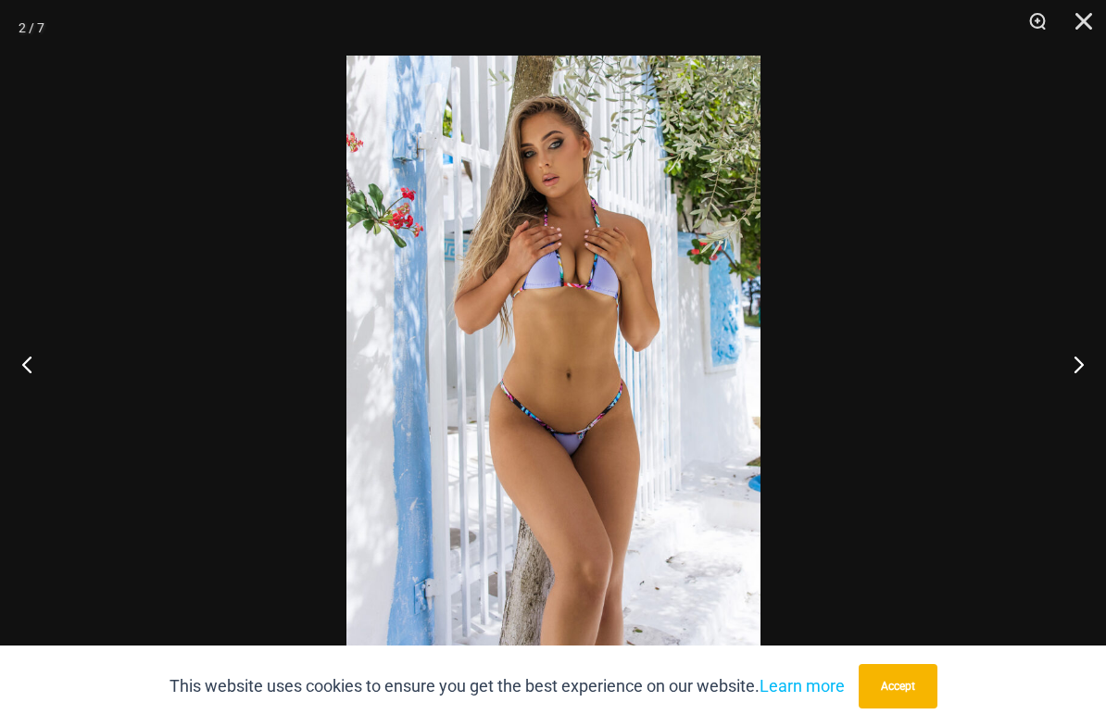
click at [1071, 376] on button "Next" at bounding box center [1071, 364] width 69 height 93
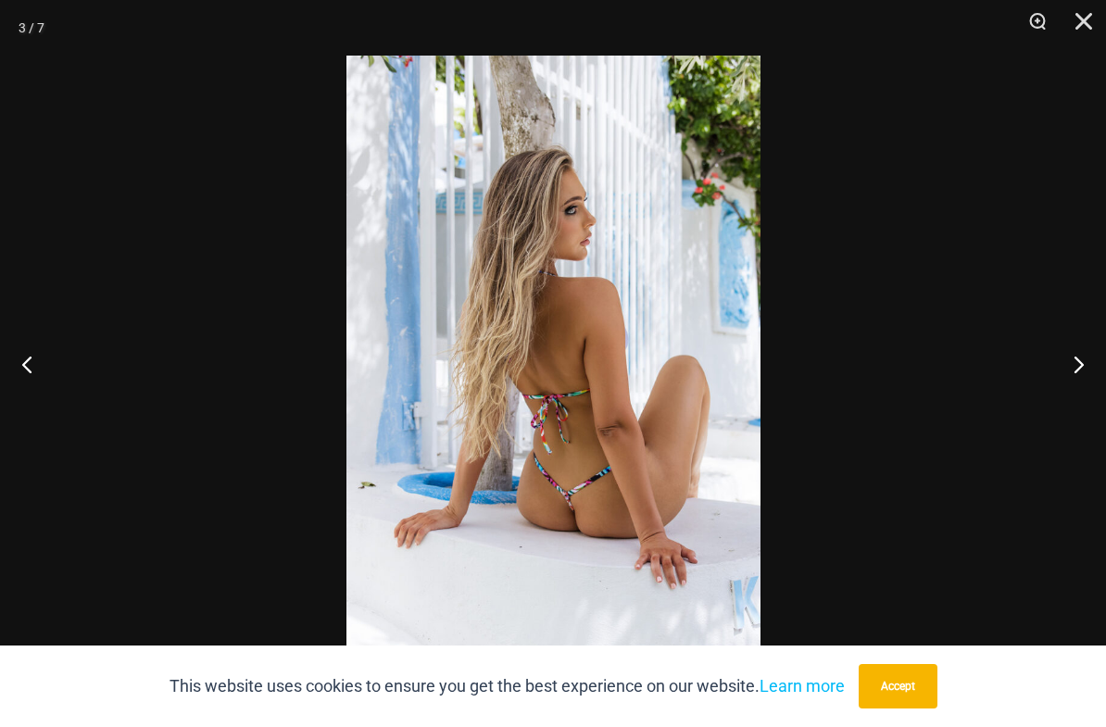
click at [1076, 19] on button "Close" at bounding box center [1077, 28] width 46 height 56
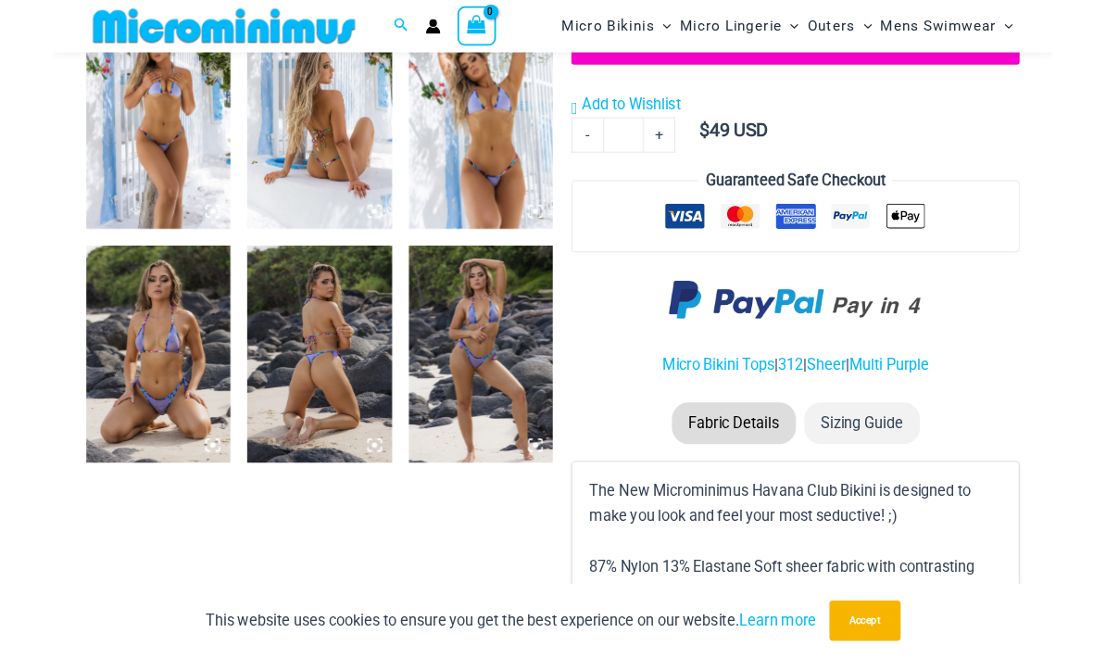
scroll to position [966, 0]
